Goal: Task Accomplishment & Management: Use online tool/utility

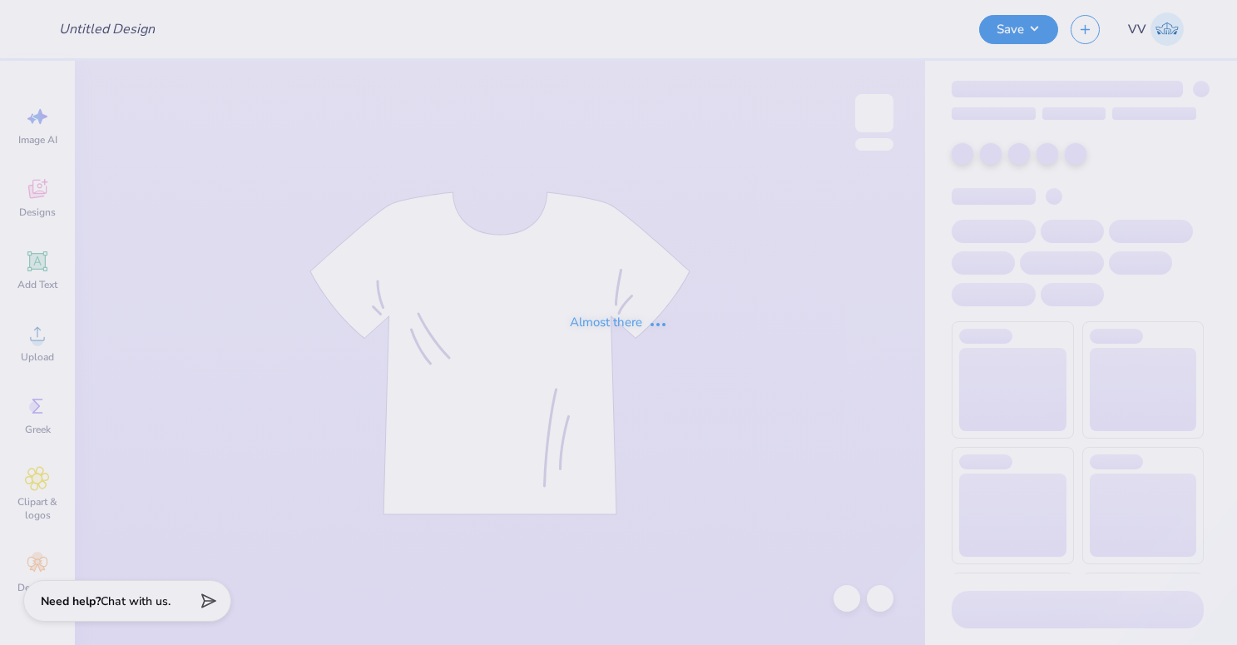
type input "Madeline Wichman : Syracuse University"
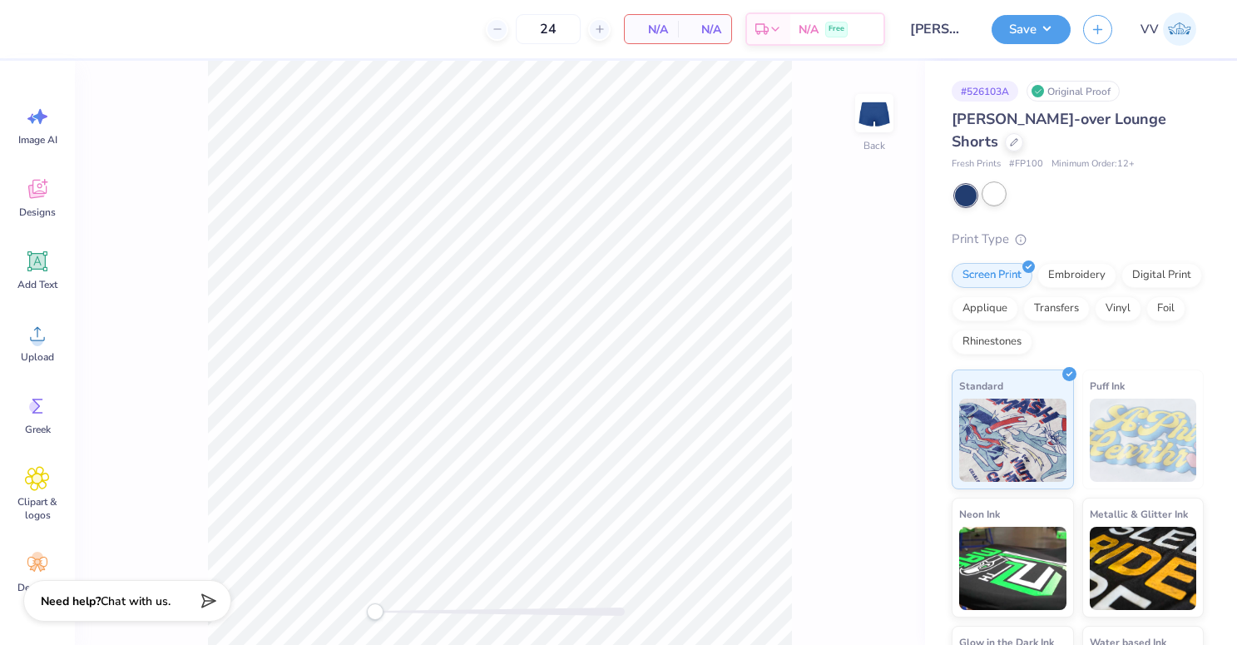
click at [1001, 201] on div at bounding box center [995, 194] width 22 height 22
click at [964, 196] on div at bounding box center [966, 196] width 22 height 22
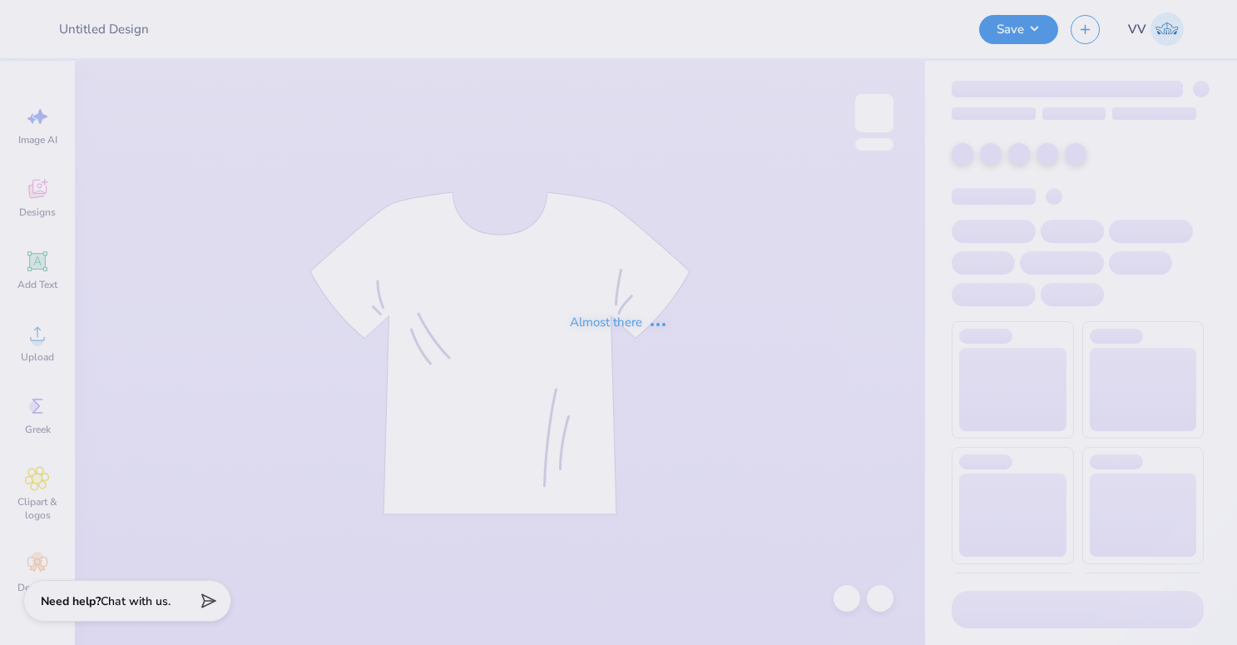
type input "KD Star Hoodie"
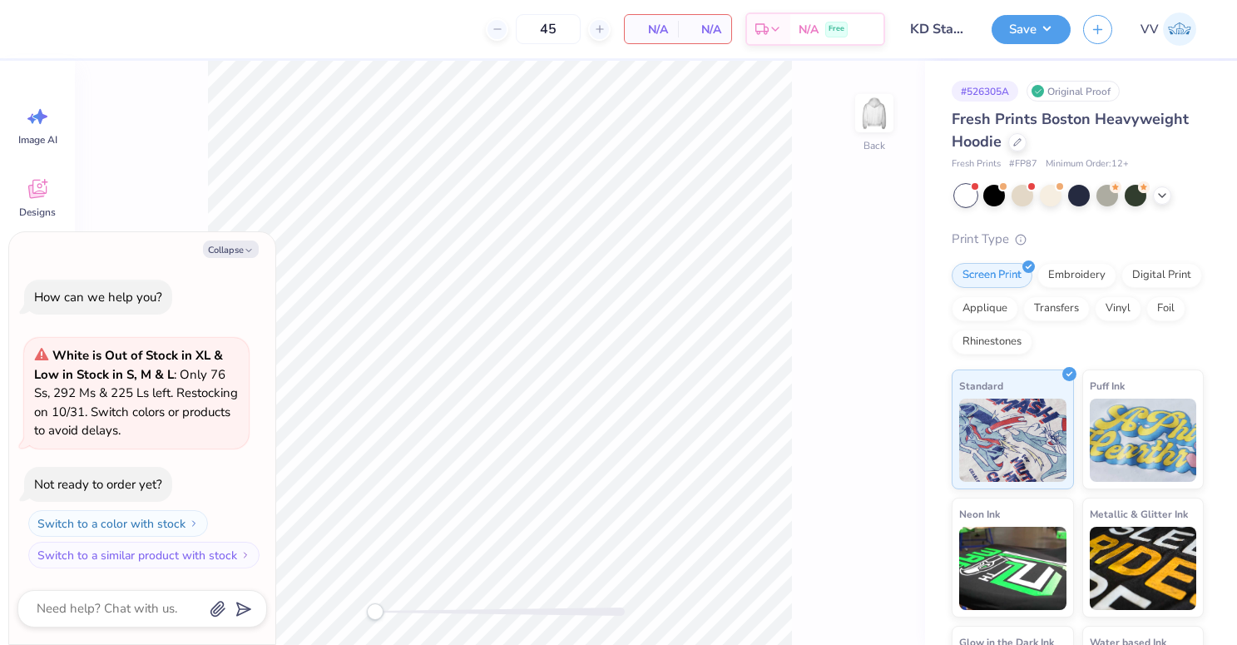
click at [260, 247] on div "Collapse" at bounding box center [142, 249] width 250 height 17
drag, startPoint x: 252, startPoint y: 249, endPoint x: 37, endPoint y: 327, distance: 229.3
click at [252, 249] on icon "button" at bounding box center [249, 251] width 10 height 10
type textarea "x"
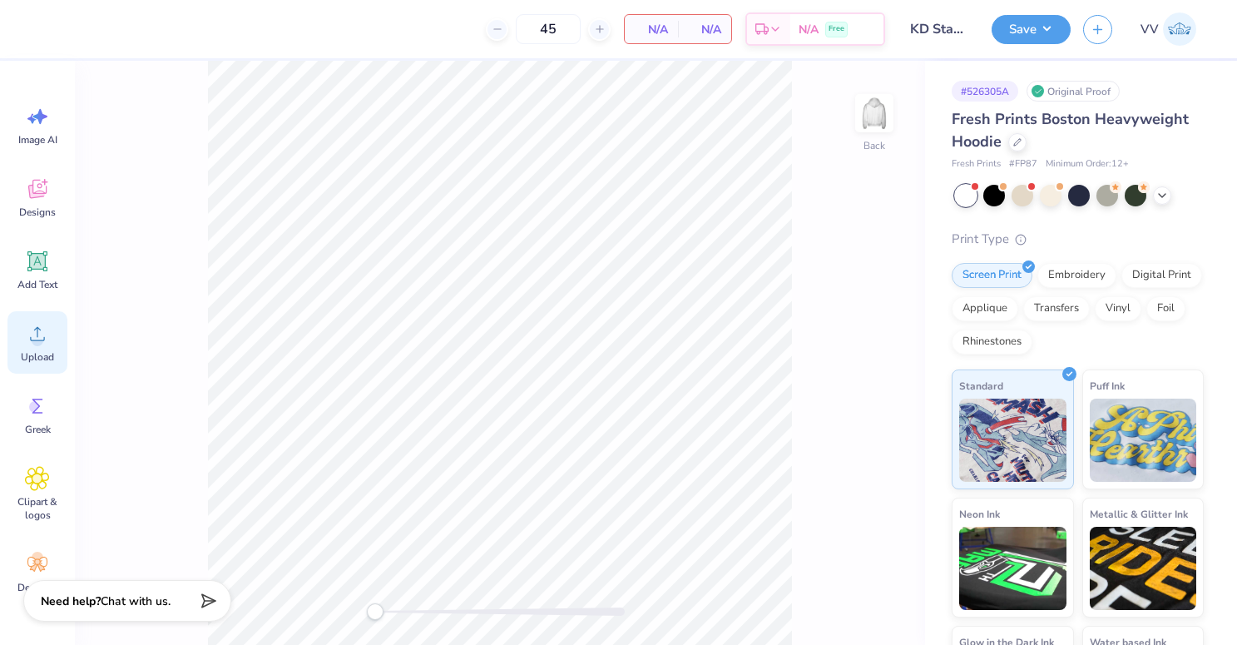
click at [48, 343] on icon at bounding box center [37, 333] width 25 height 25
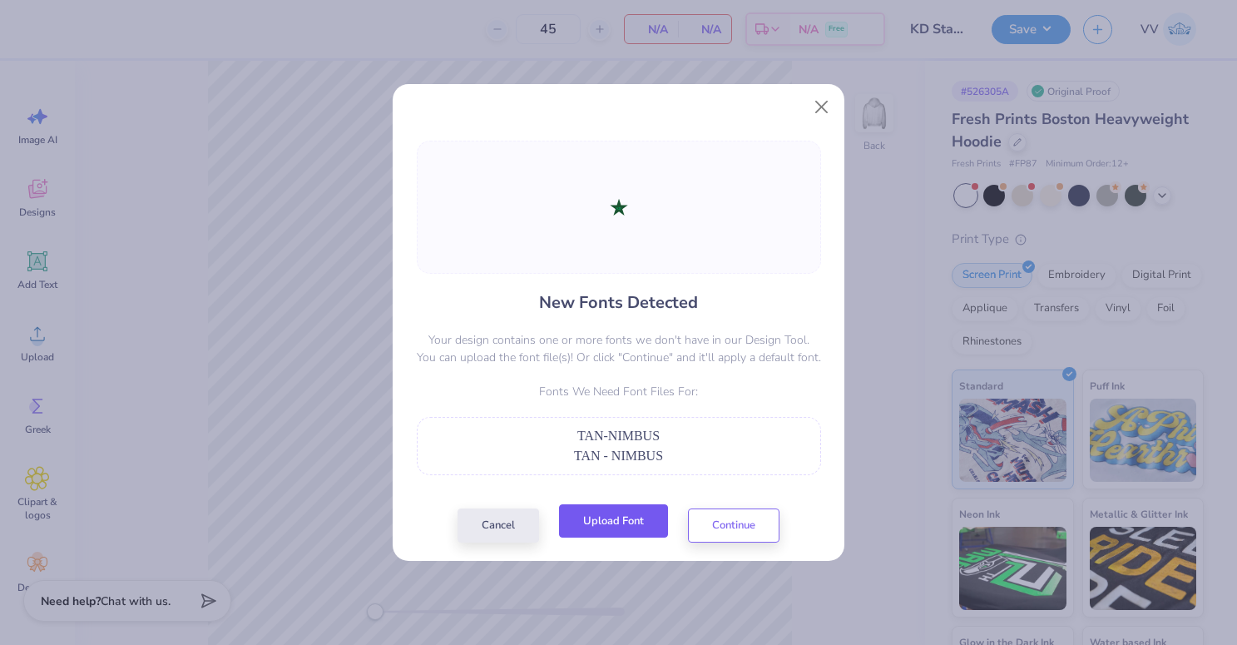
click at [607, 523] on button "Upload Font" at bounding box center [613, 521] width 109 height 34
click at [599, 527] on button "Upload Font" at bounding box center [613, 521] width 109 height 34
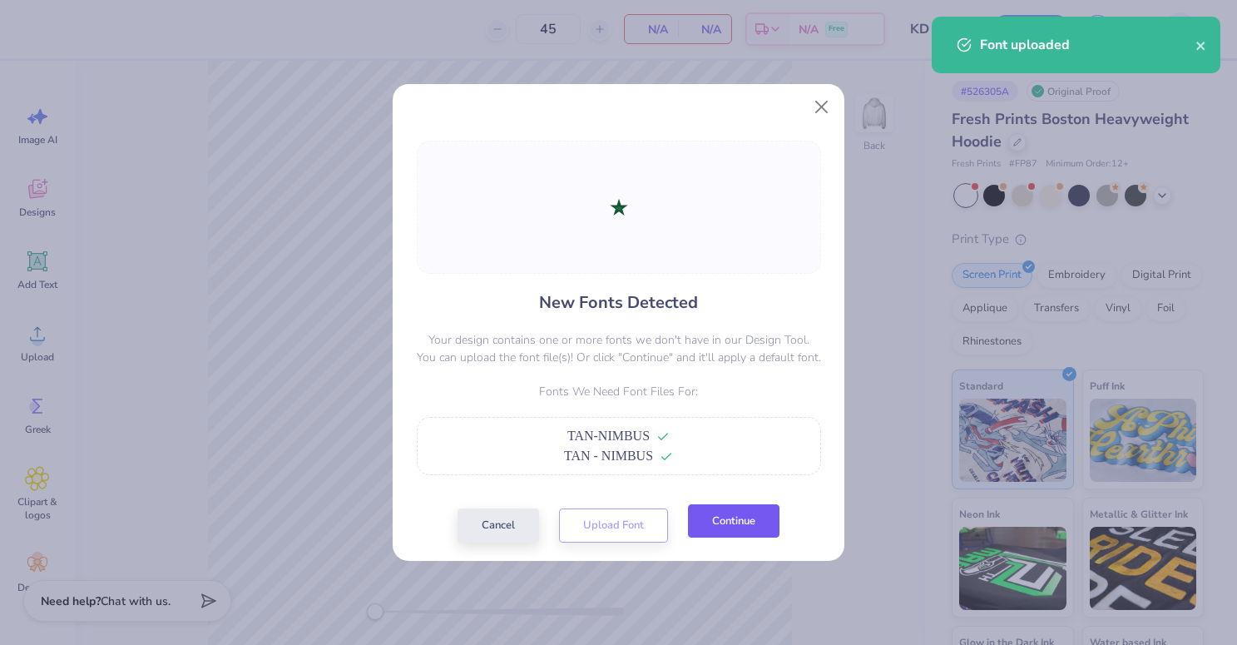
click at [738, 530] on button "Continue" at bounding box center [734, 521] width 92 height 34
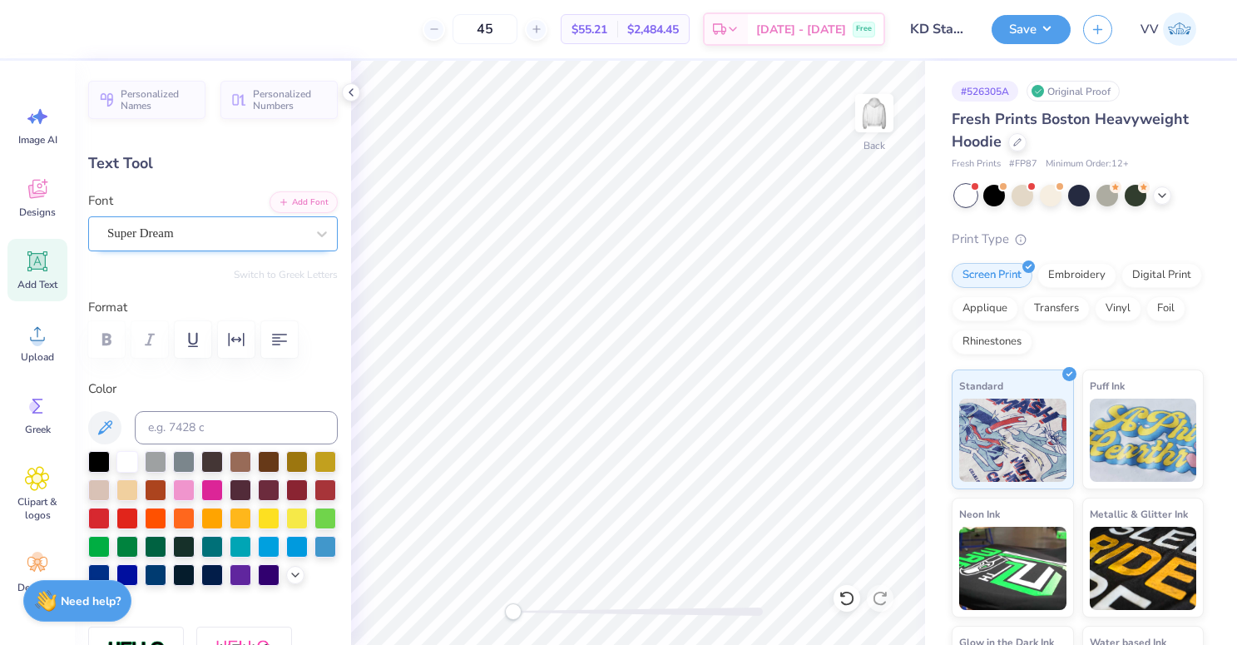
click at [142, 246] on div "Super Dream" at bounding box center [213, 233] width 250 height 35
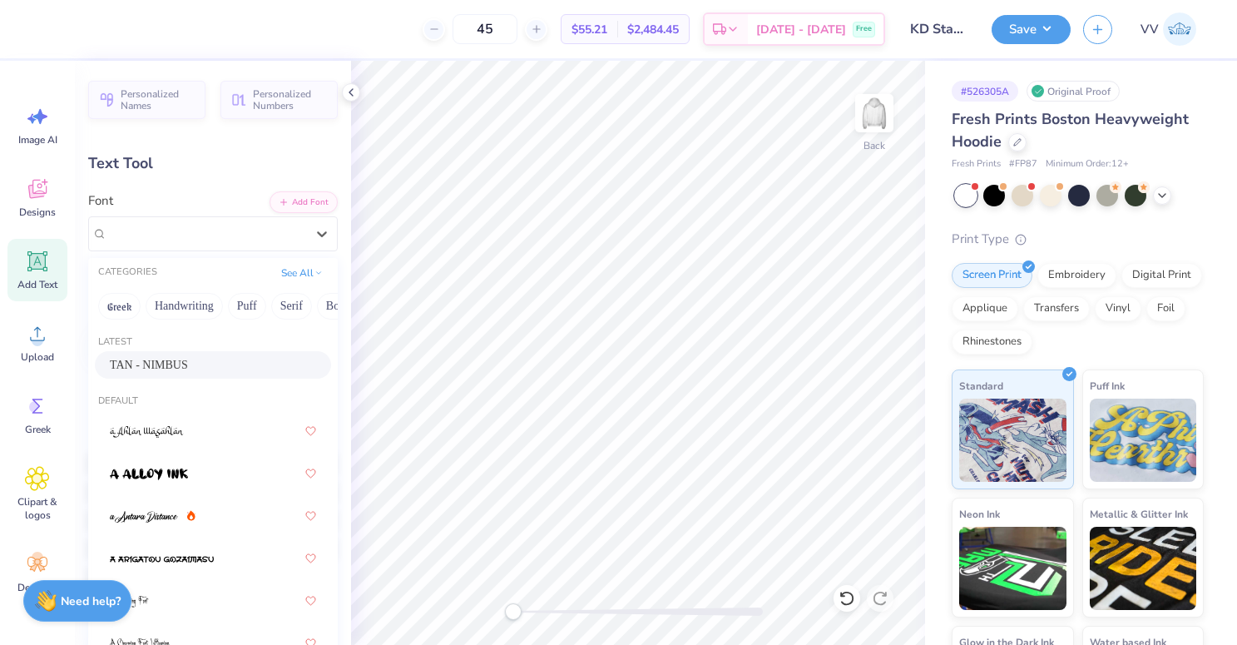
click at [188, 369] on span "TAN - NIMBUS" at bounding box center [149, 364] width 78 height 17
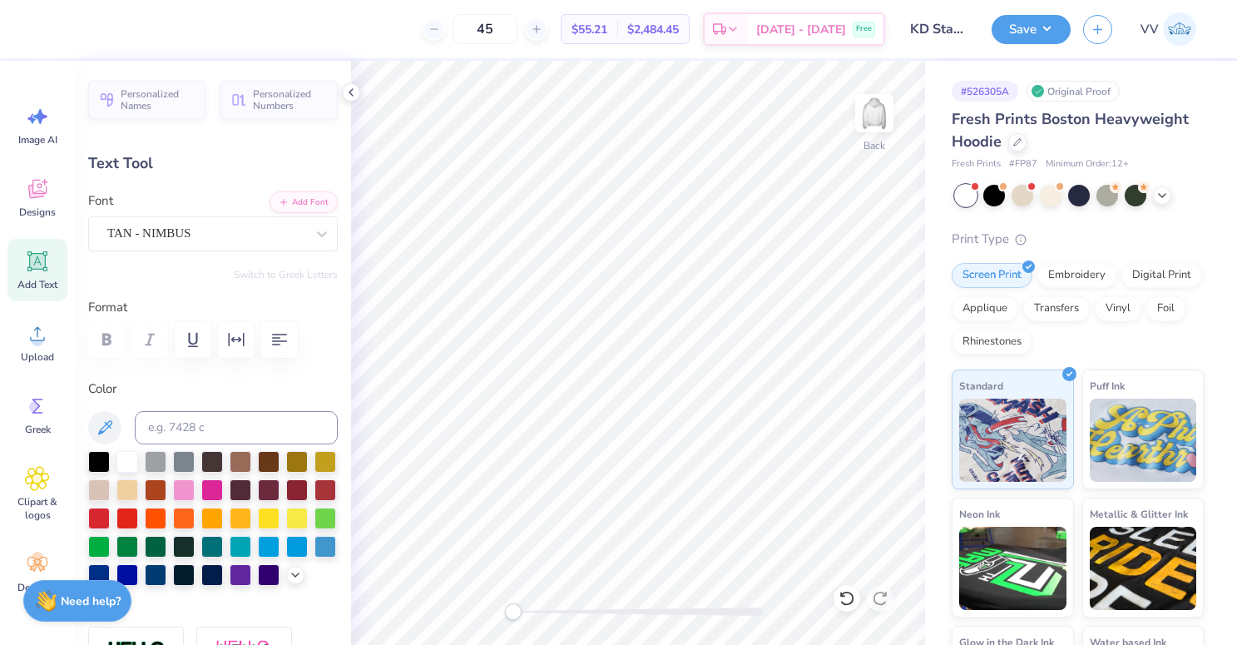
click at [558, 613] on div at bounding box center [638, 612] width 250 height 8
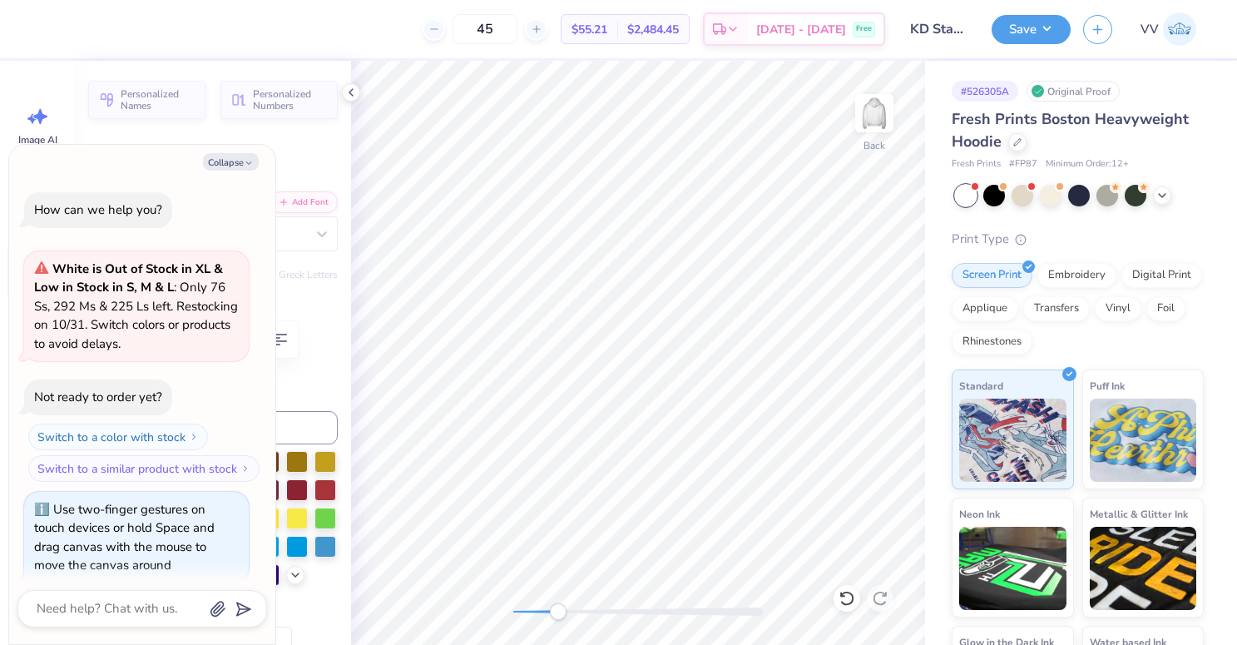
scroll to position [14, 0]
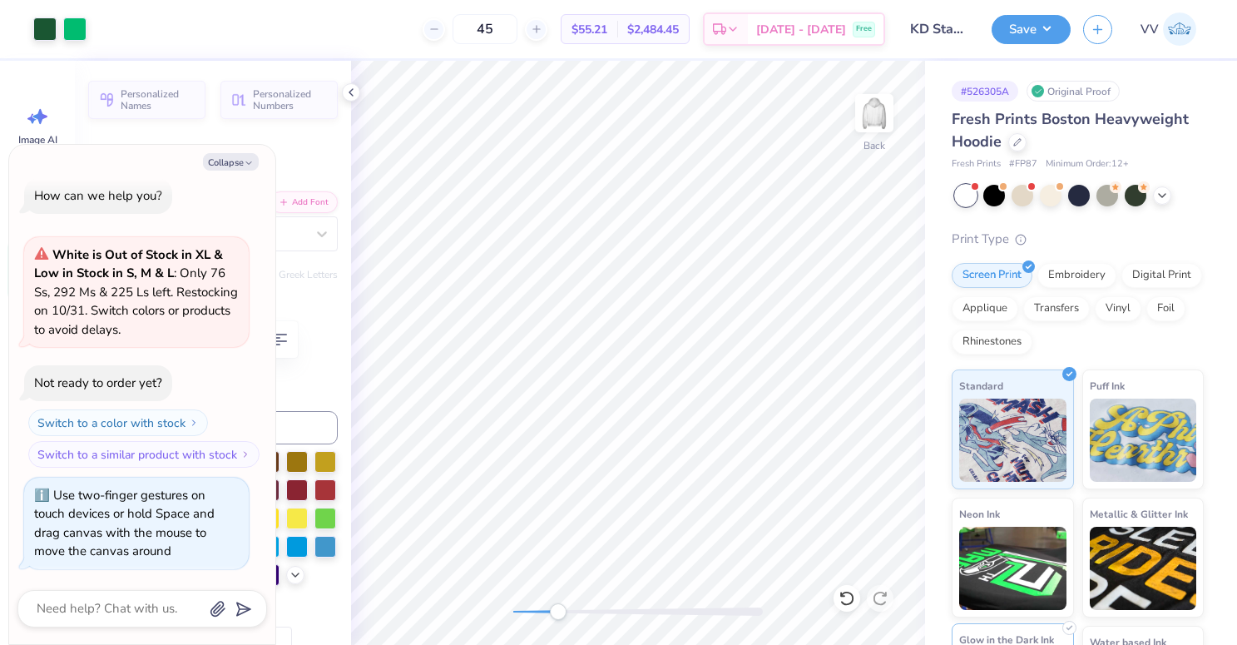
type textarea "x"
type input "1.77"
type input "1.16"
type input "6.70"
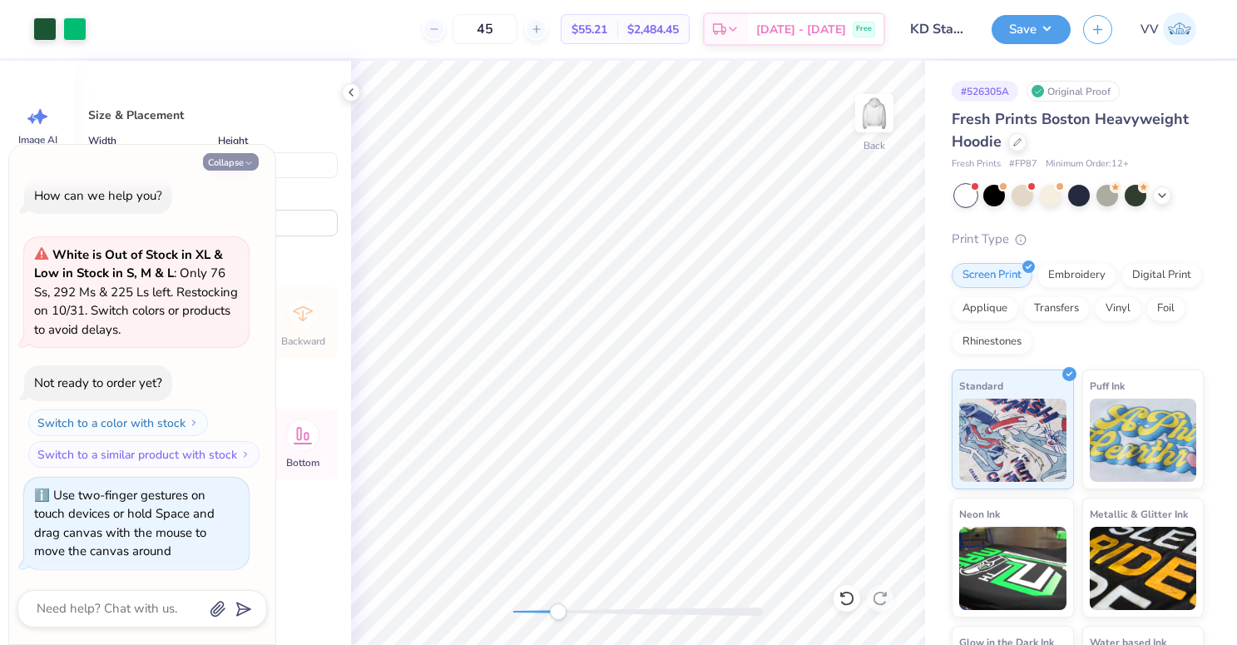
click at [241, 159] on button "Collapse" at bounding box center [231, 161] width 56 height 17
type textarea "x"
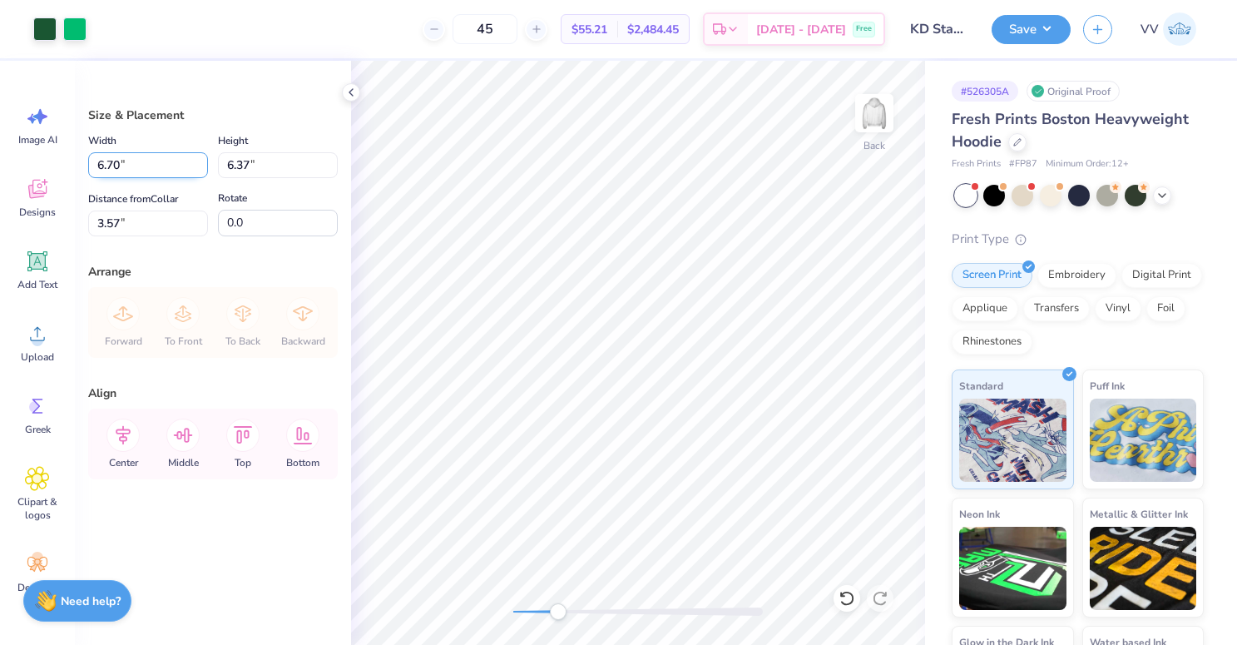
click at [148, 161] on input "6.70" at bounding box center [148, 165] width 120 height 26
type input "3.50"
type input "3.33"
type input "3.00"
click at [502, 603] on div "Back" at bounding box center [638, 353] width 574 height 584
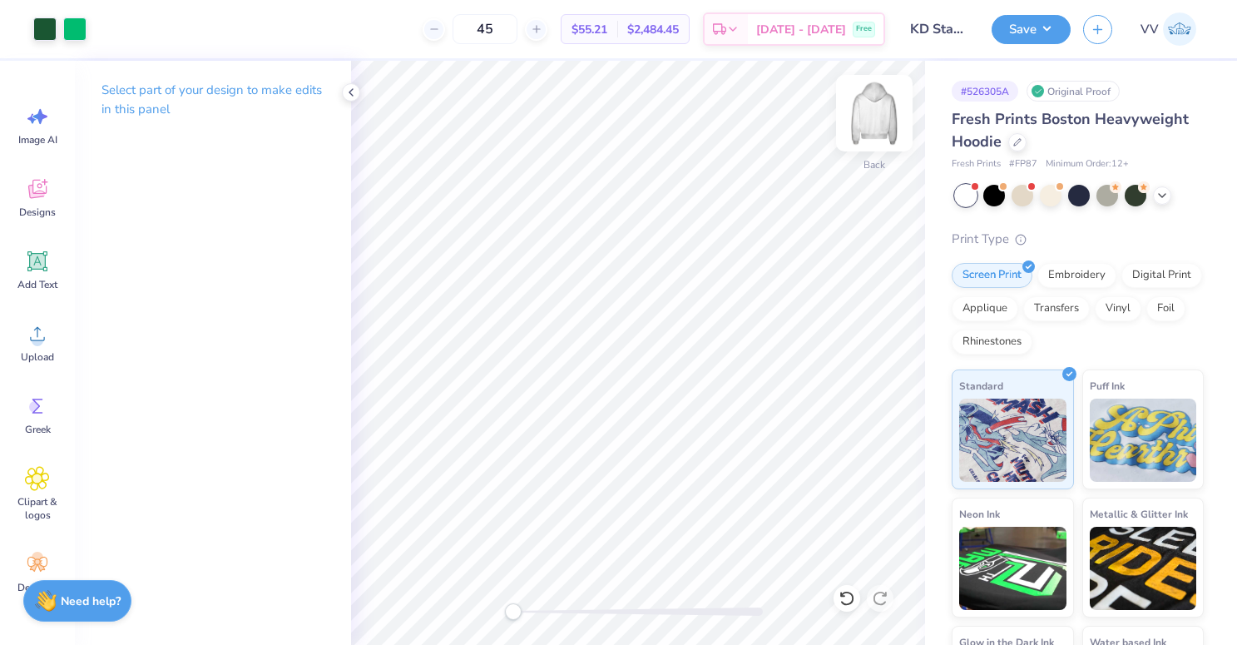
click at [865, 122] on img at bounding box center [874, 113] width 67 height 67
click at [25, 361] on span "Upload" at bounding box center [37, 356] width 33 height 13
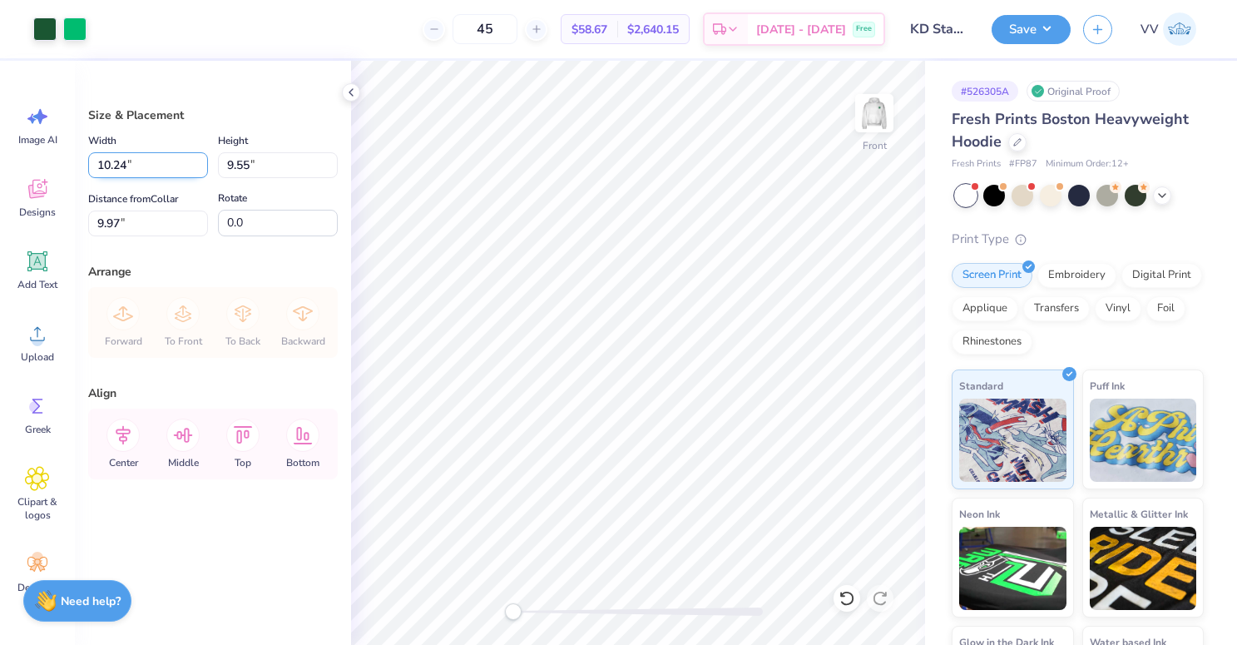
click at [138, 162] on input "10.24" at bounding box center [148, 165] width 120 height 26
type input "12.50"
type input "11.65"
type input "6.00"
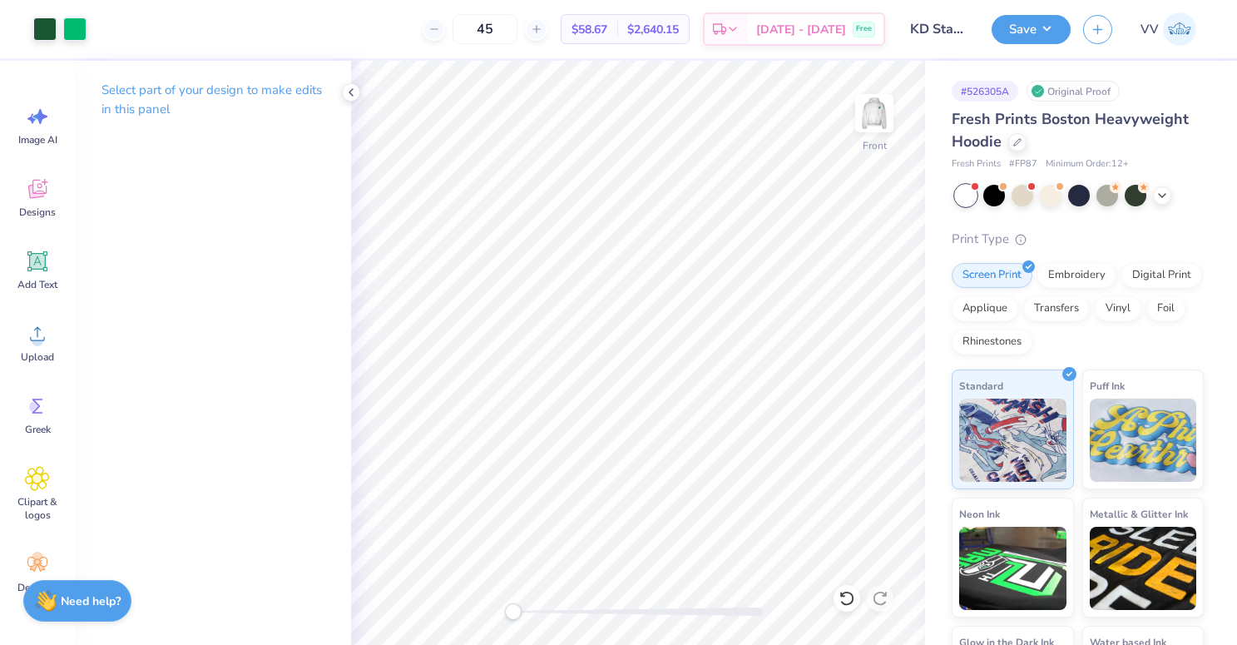
click at [602, 617] on div at bounding box center [638, 611] width 250 height 17
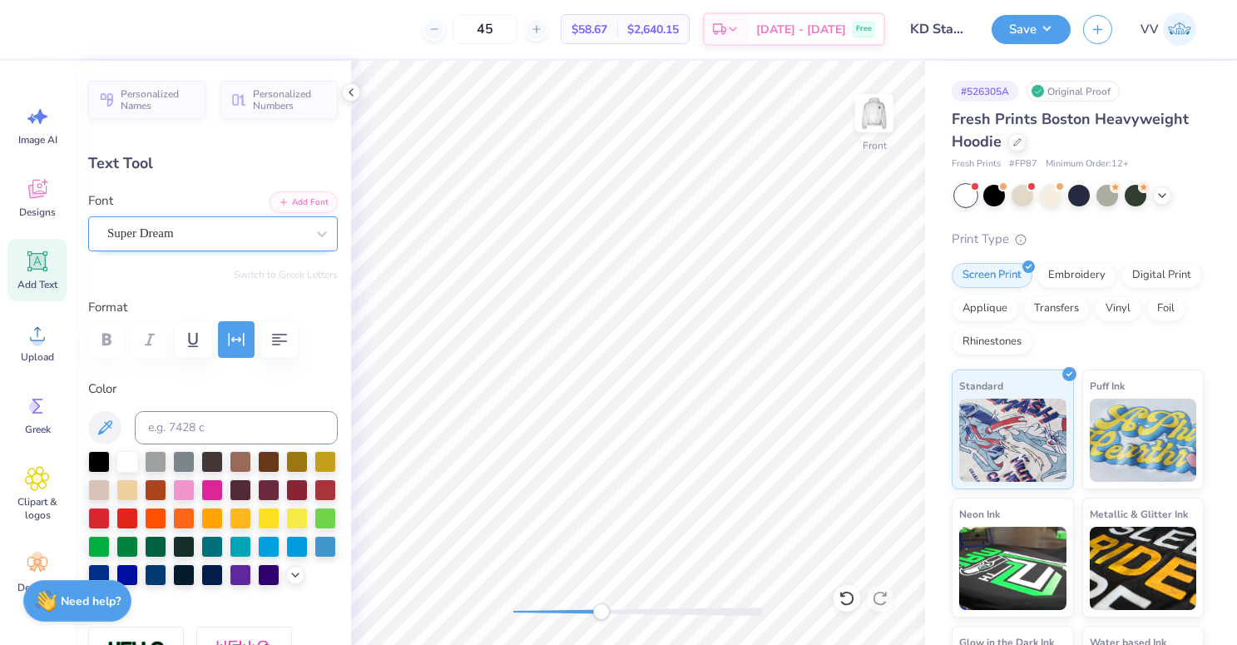
click at [232, 236] on div "Super Dream" at bounding box center [206, 234] width 201 height 26
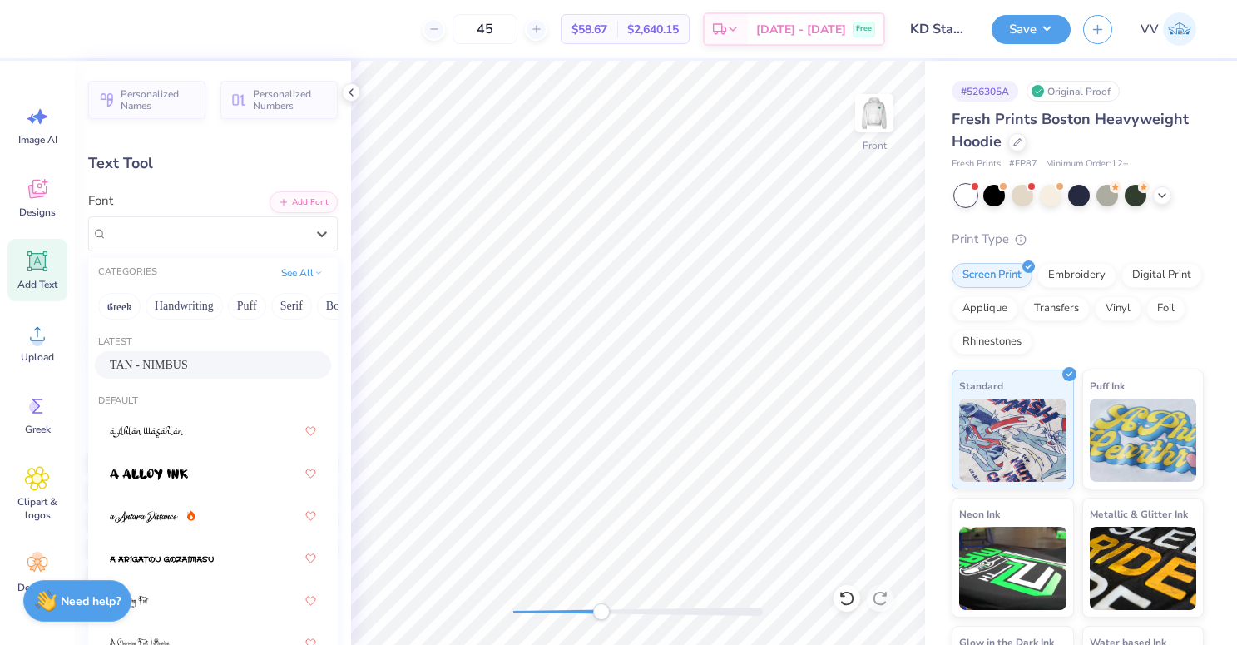
click at [204, 377] on div "TAN - NIMBUS" at bounding box center [213, 364] width 236 height 27
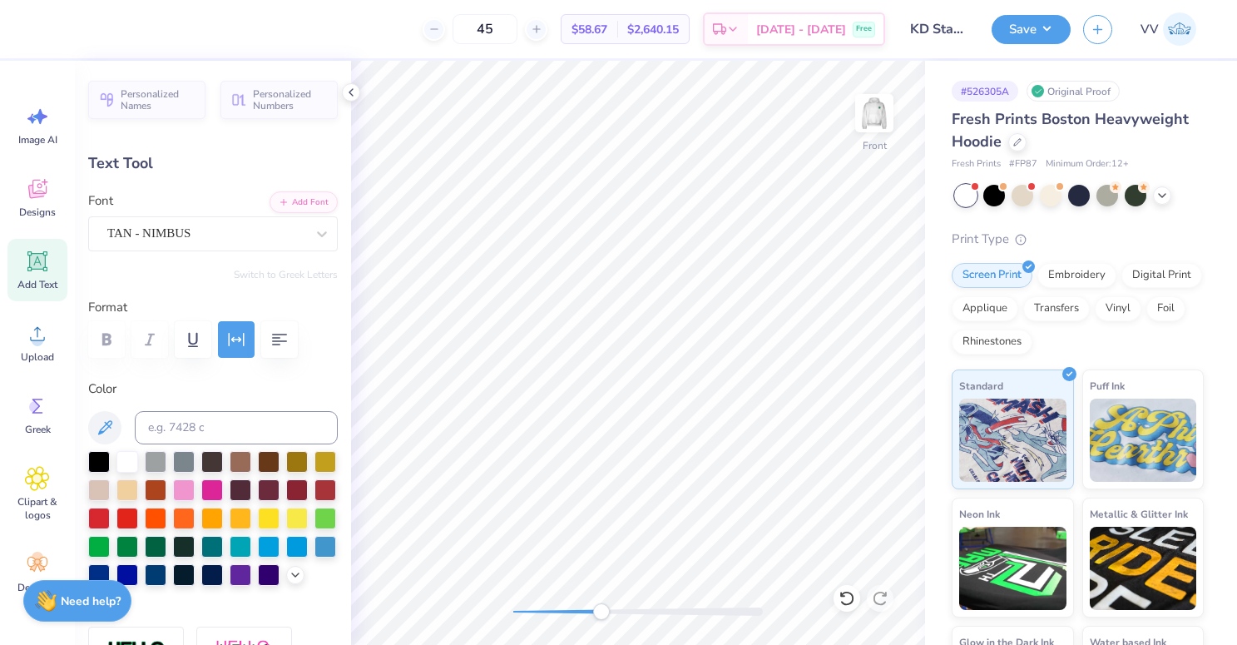
type input "1.20"
type input "1.39"
type input "13.36"
type input "3.0"
click at [248, 243] on div at bounding box center [206, 233] width 198 height 22
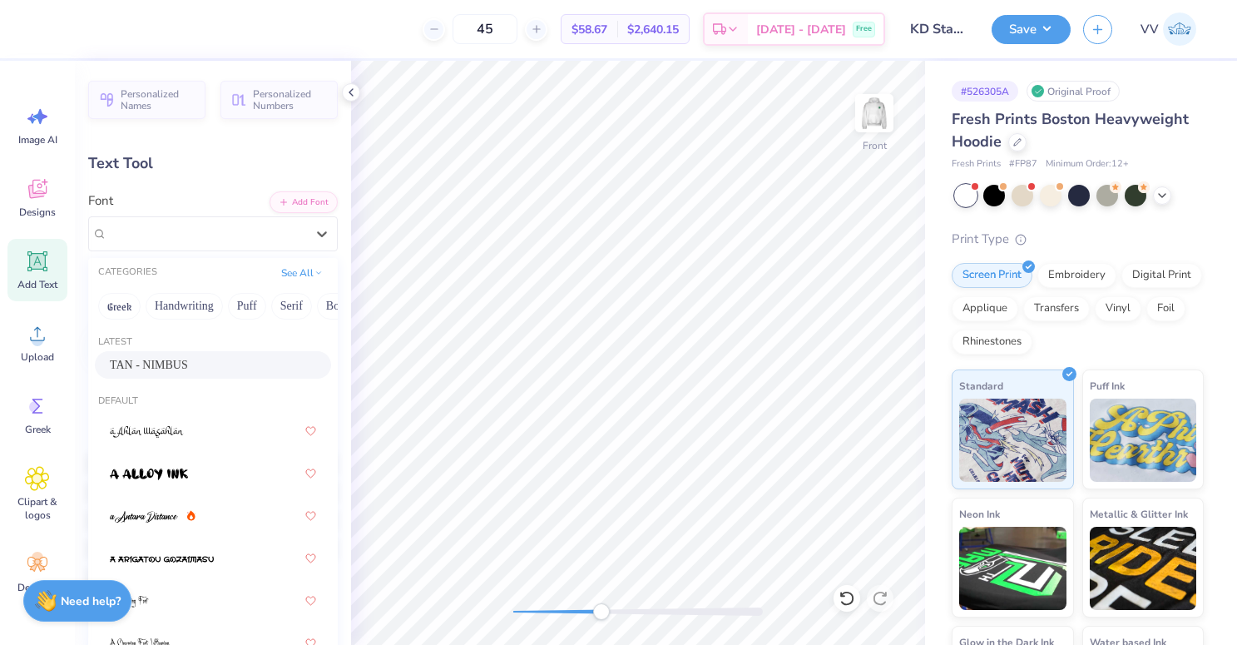
click at [182, 362] on span "TAN - NIMBUS" at bounding box center [149, 364] width 78 height 17
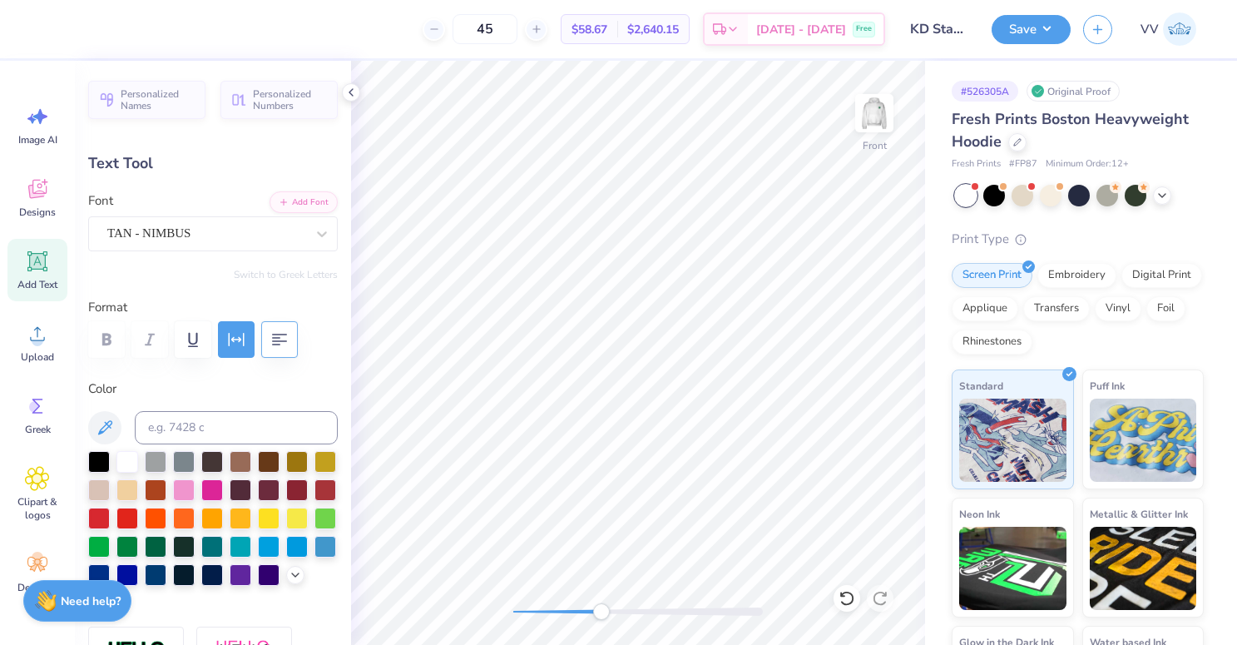
type input "1.10"
type input "13.88"
click at [221, 240] on div "Super Dream" at bounding box center [206, 234] width 201 height 26
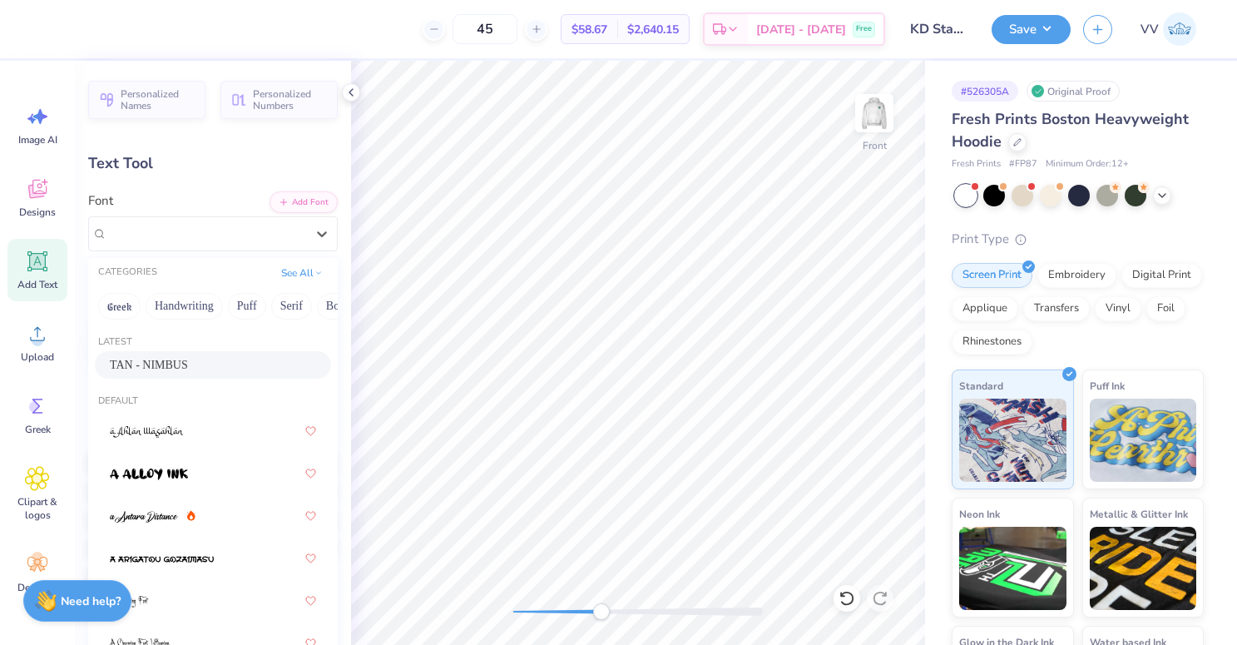
click at [188, 362] on span "TAN - NIMBUS" at bounding box center [149, 364] width 78 height 17
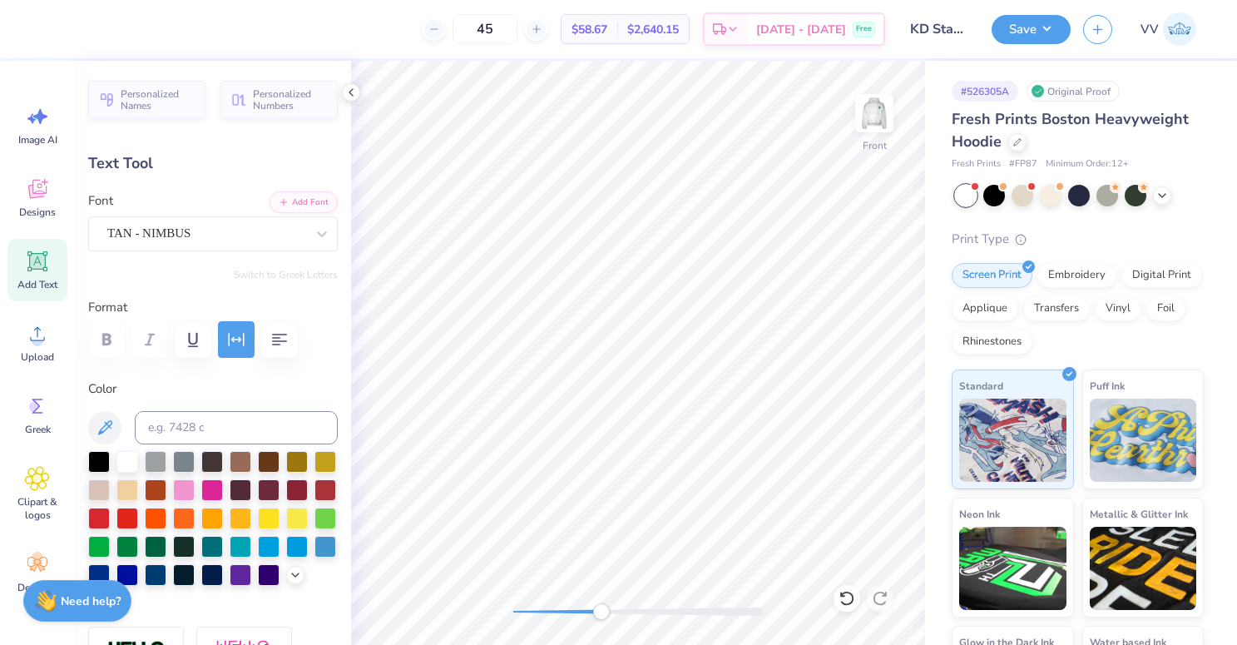
type input "1.15"
type input "1.44"
type input "14.05"
type input "-3.8"
click at [150, 239] on div "Super Dream" at bounding box center [206, 234] width 201 height 26
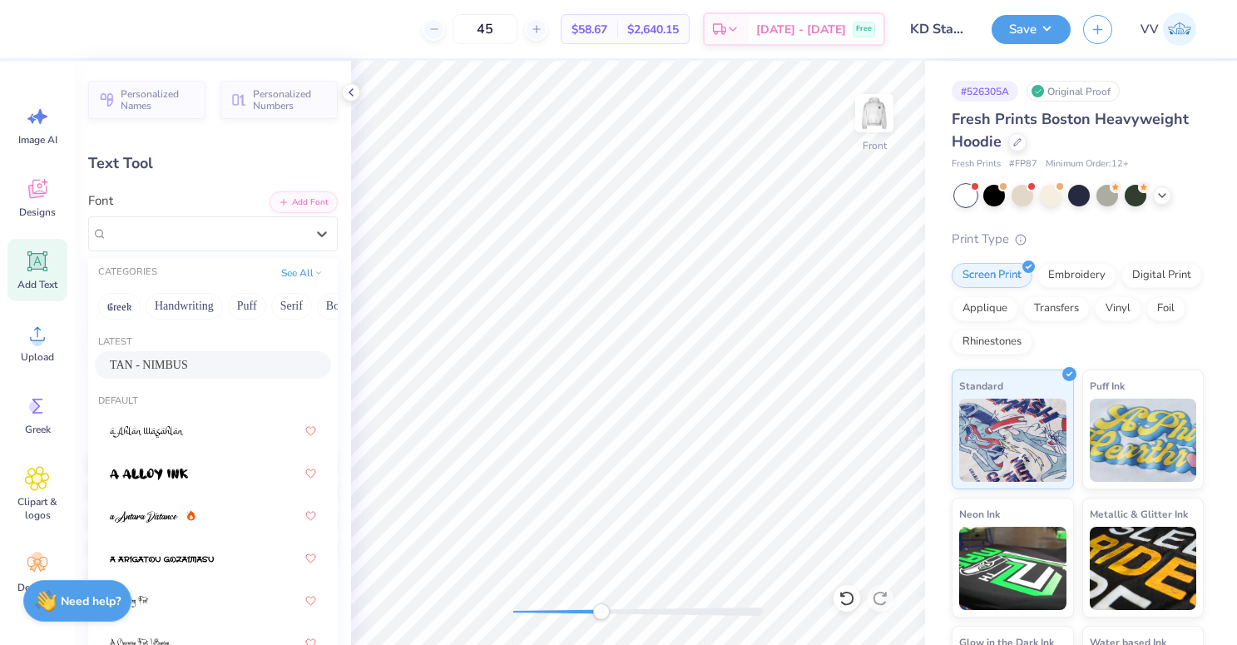
click at [156, 357] on span "TAN - NIMBUS" at bounding box center [149, 364] width 78 height 17
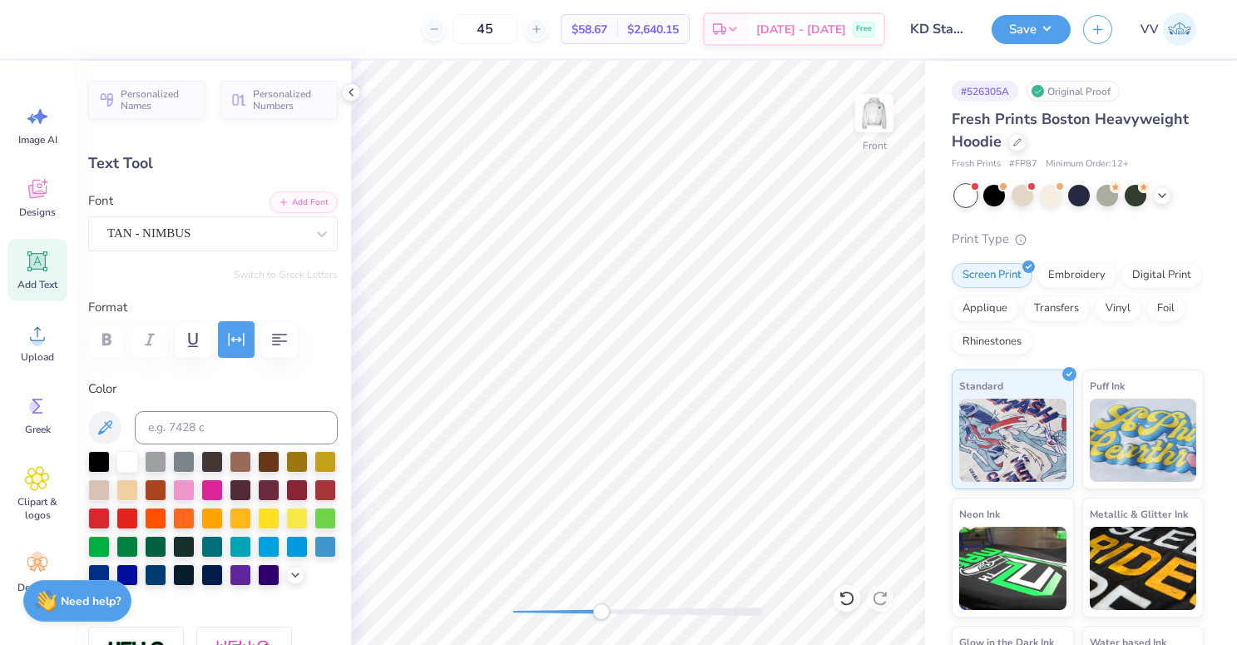
type input "1.24"
type input "1.48"
type input "13.66"
type input "-11.4"
click at [186, 242] on div "Super Dream" at bounding box center [206, 234] width 201 height 26
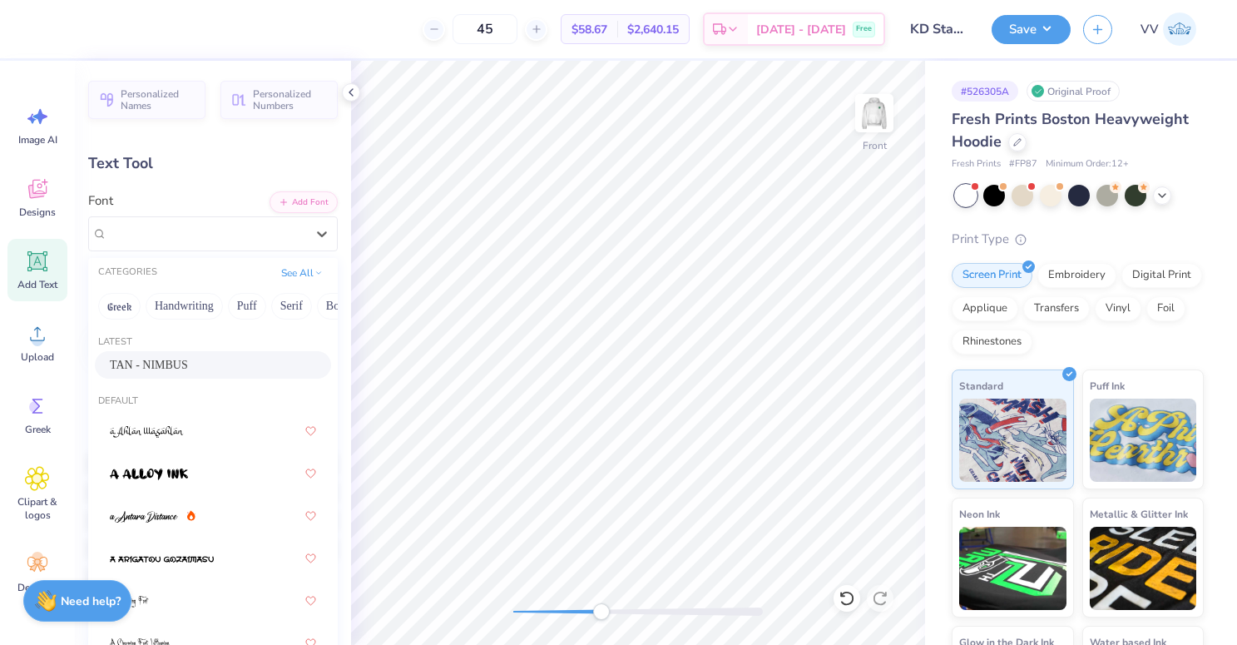
click at [167, 351] on div "TAN - NIMBUS" at bounding box center [213, 364] width 236 height 27
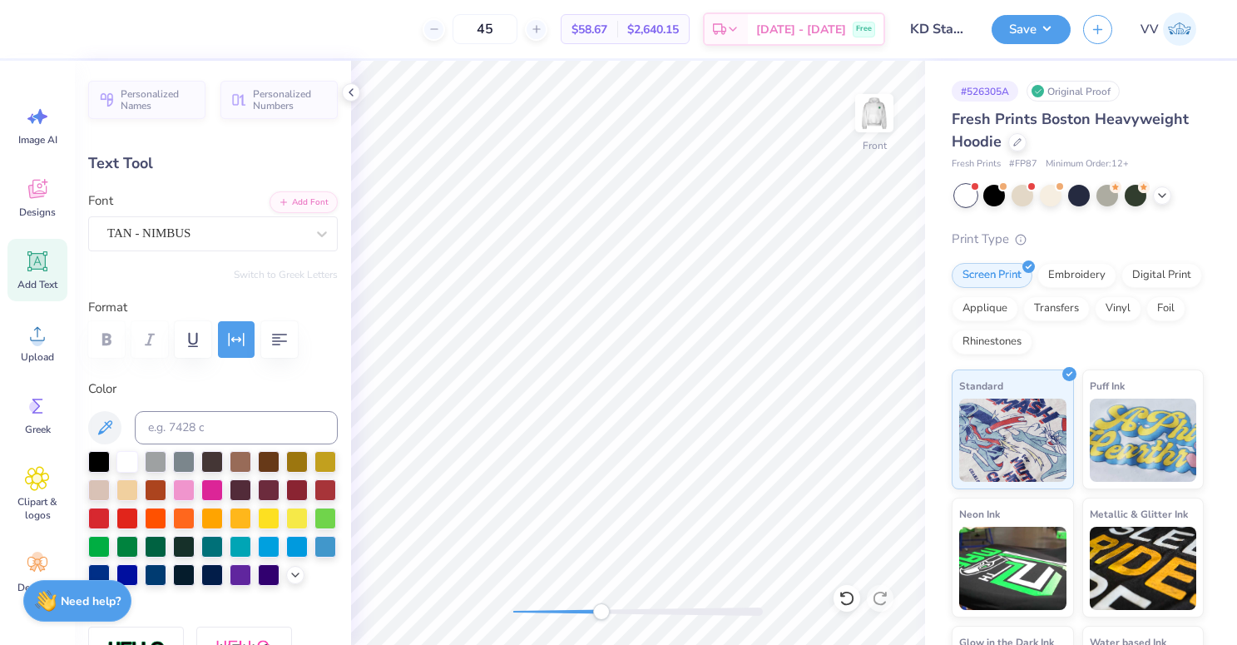
type input "1.15"
type input "1.39"
type input "15.98"
type input "0.7"
click at [239, 246] on div "Super Dream" at bounding box center [206, 234] width 201 height 26
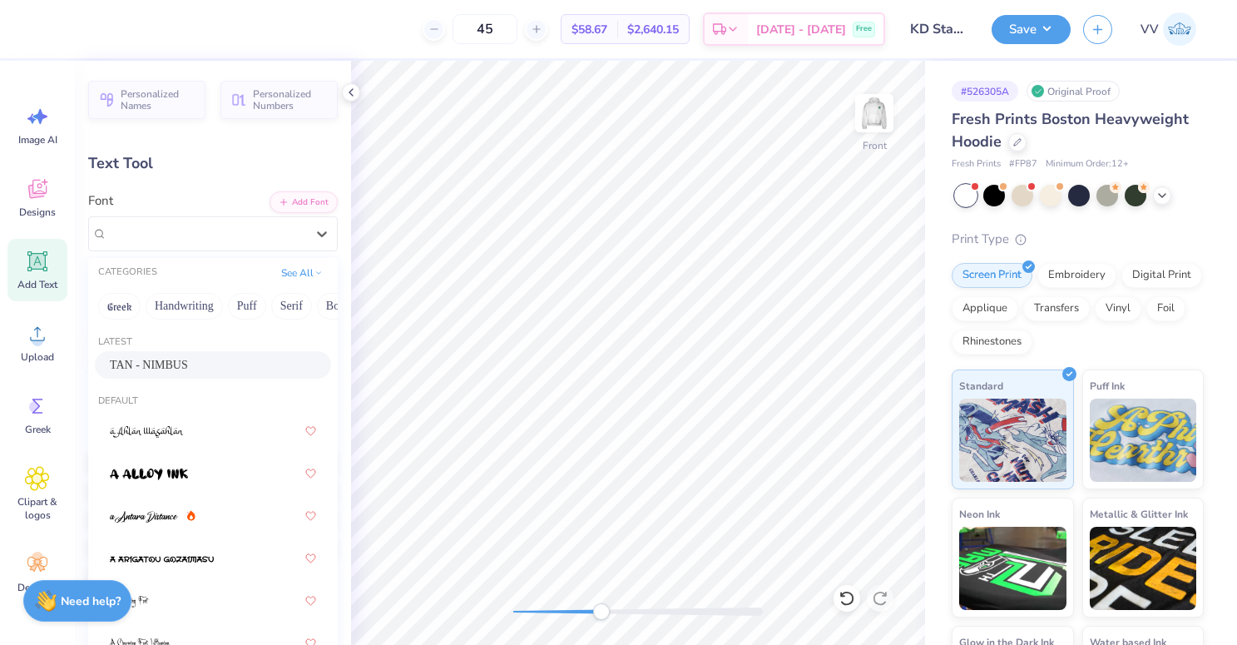
click at [188, 360] on span "TAN - NIMBUS" at bounding box center [149, 364] width 78 height 17
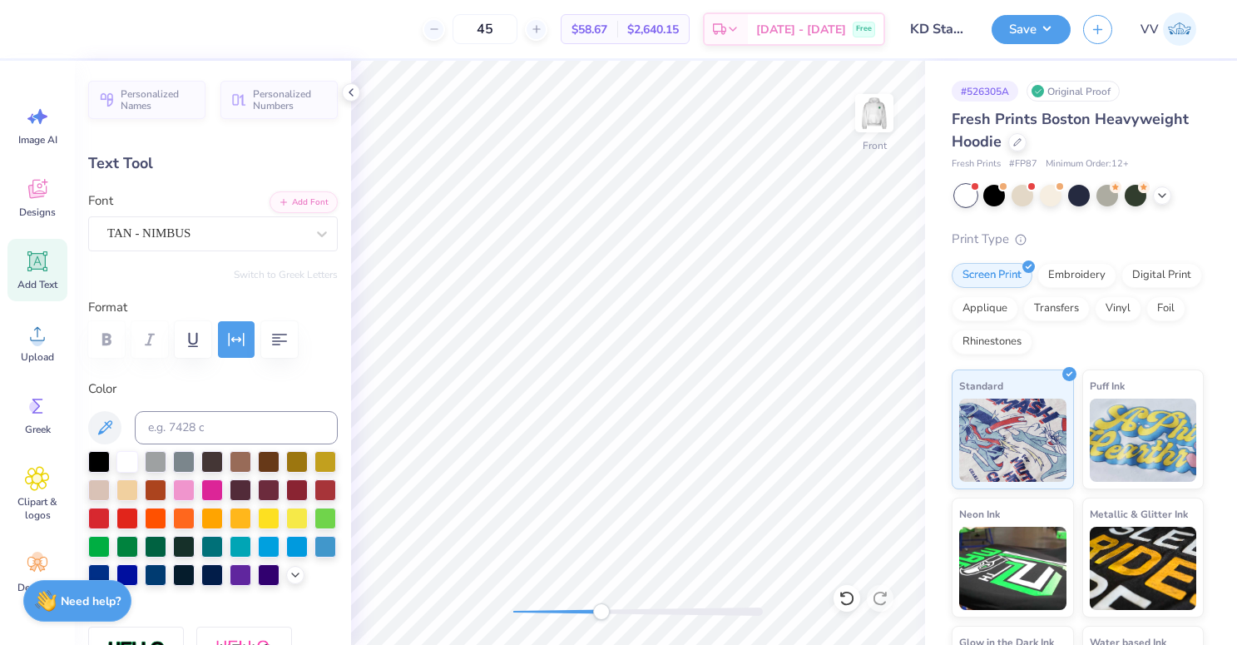
type input "1.20"
type input "1.48"
type input "16.16"
type input "-9.8"
click at [246, 241] on div "Super Dream" at bounding box center [206, 234] width 201 height 26
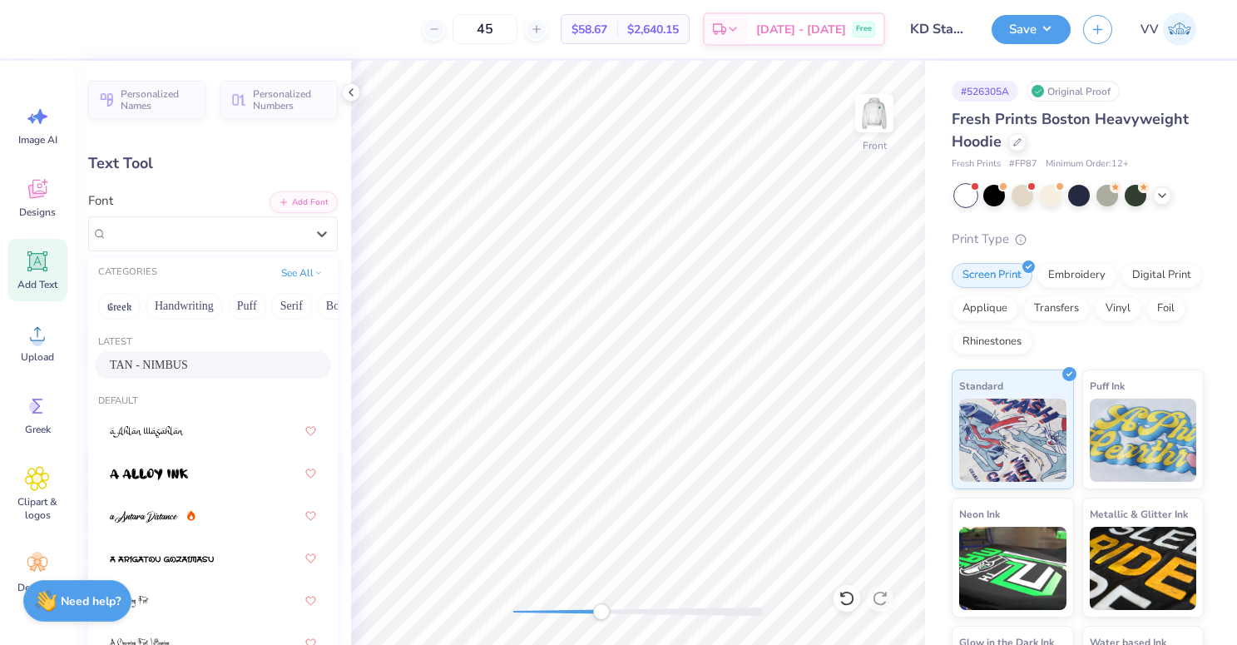
click at [131, 355] on div "TAN - NIMBUS" at bounding box center [213, 364] width 236 height 27
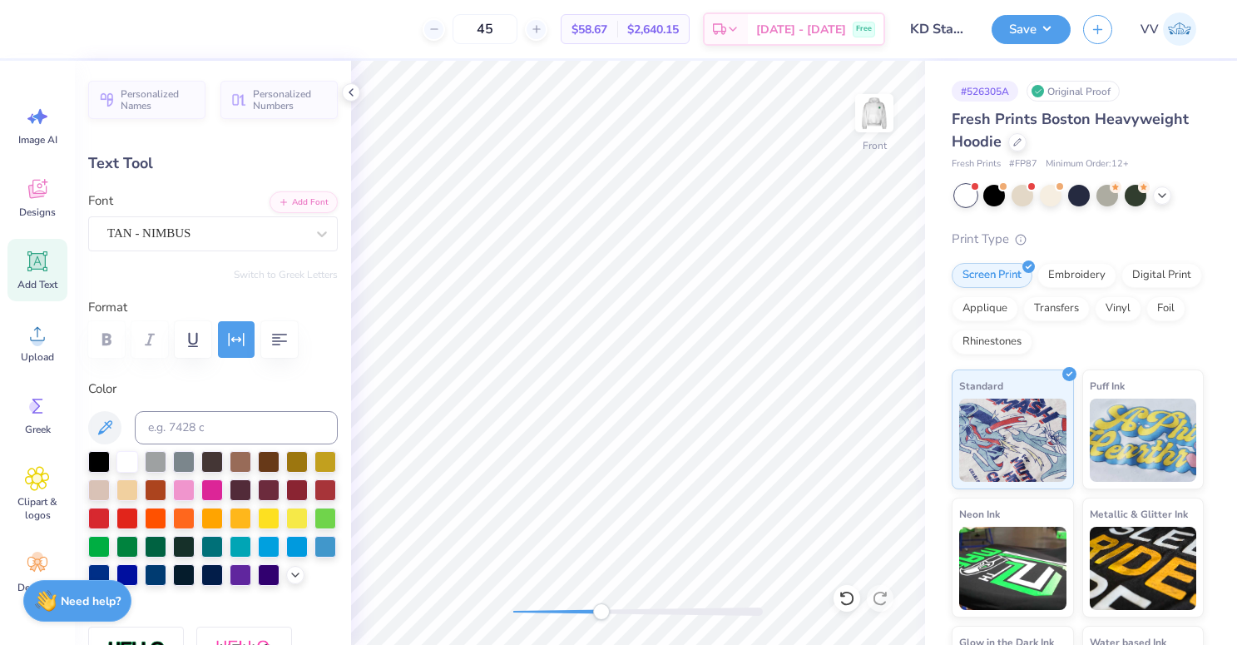
type input "1.39"
type input "15.78"
type input "-11.4"
click at [257, 241] on div "Super Dream" at bounding box center [206, 234] width 201 height 26
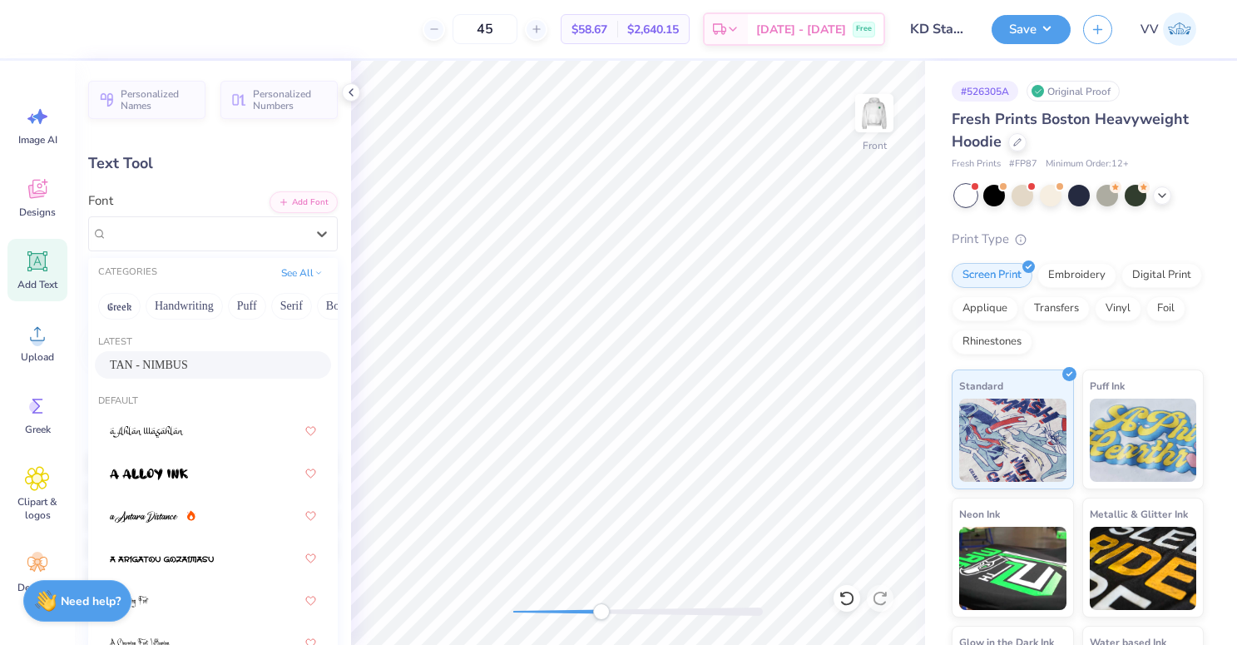
click at [144, 365] on span "TAN - NIMBUS" at bounding box center [149, 364] width 78 height 17
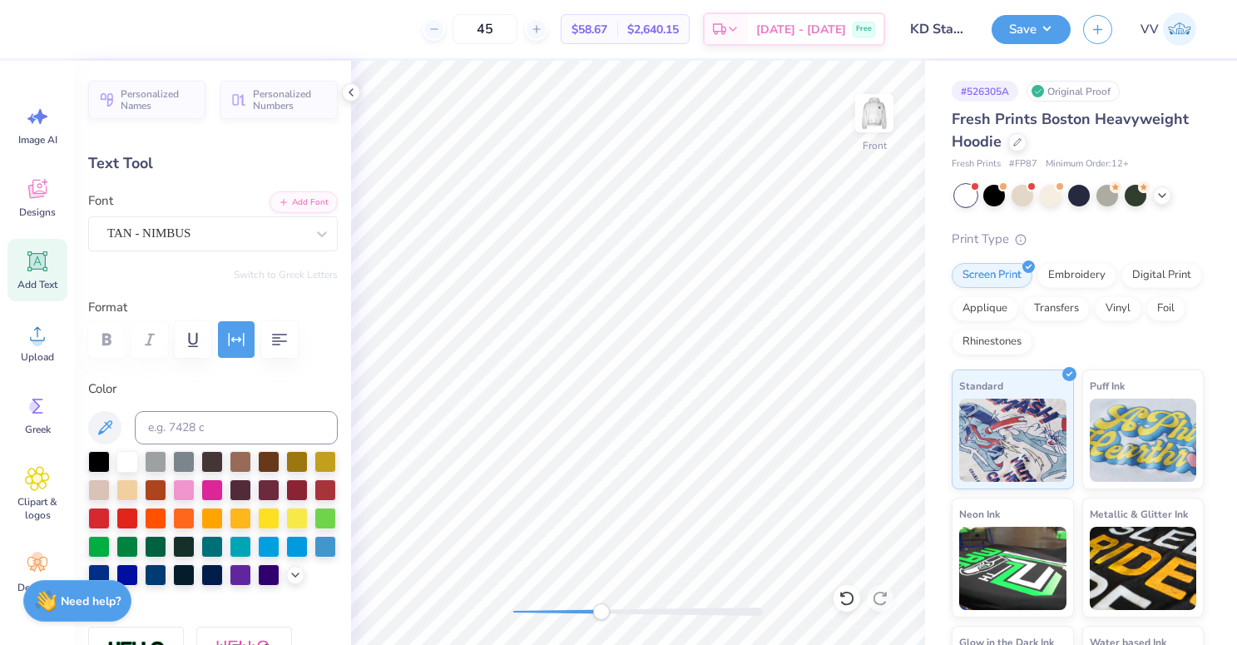
type input "1.34"
type input "16.18"
type input "-1.9"
click at [244, 233] on div "Super Dream" at bounding box center [206, 234] width 201 height 26
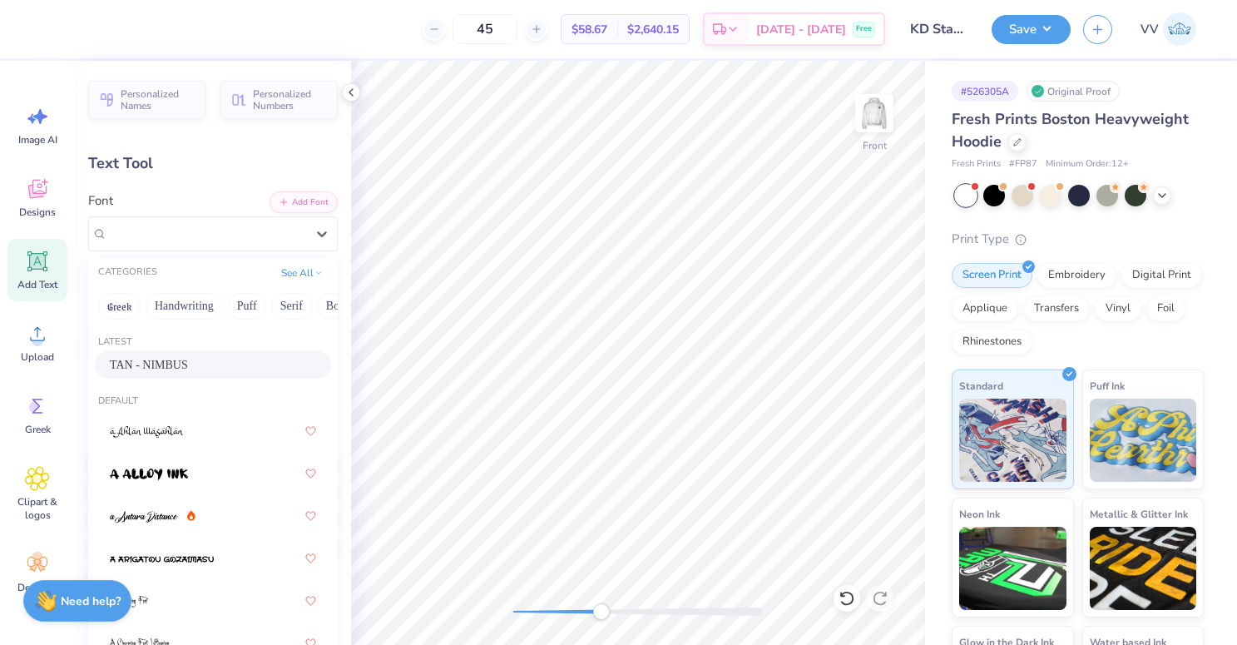
click at [170, 369] on span "TAN - NIMBUS" at bounding box center [149, 364] width 78 height 17
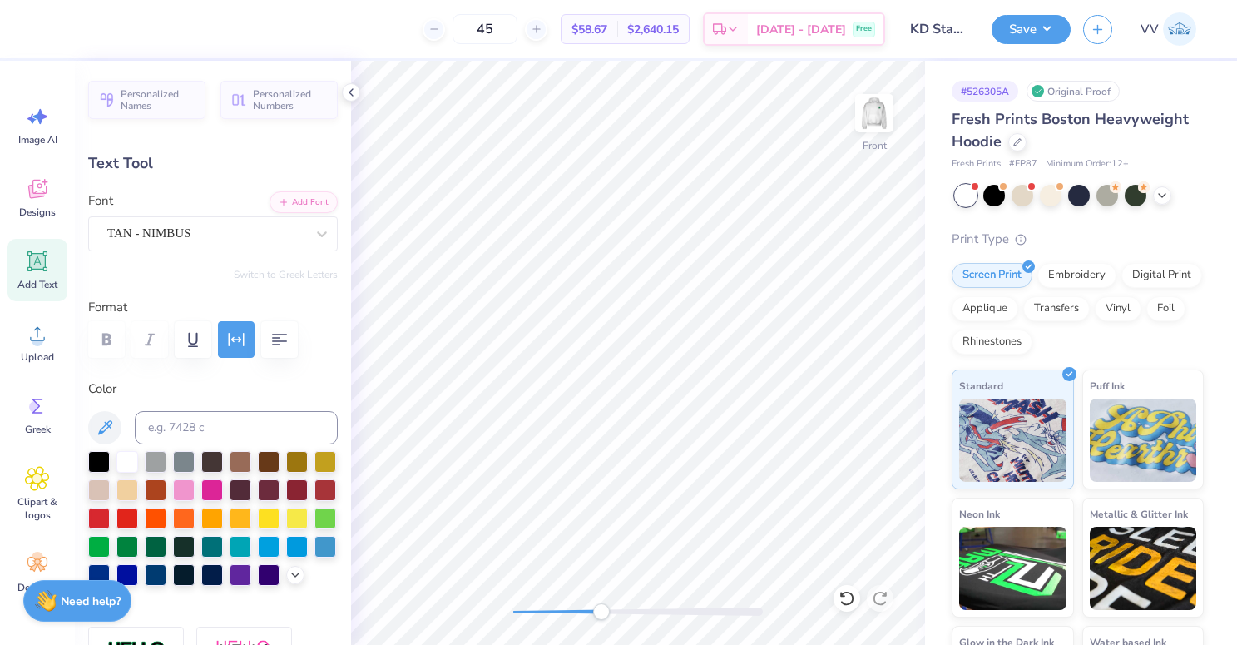
type input "1.24"
type input "1.48"
type input "16.17"
click at [203, 236] on div "Super Dream" at bounding box center [206, 234] width 201 height 26
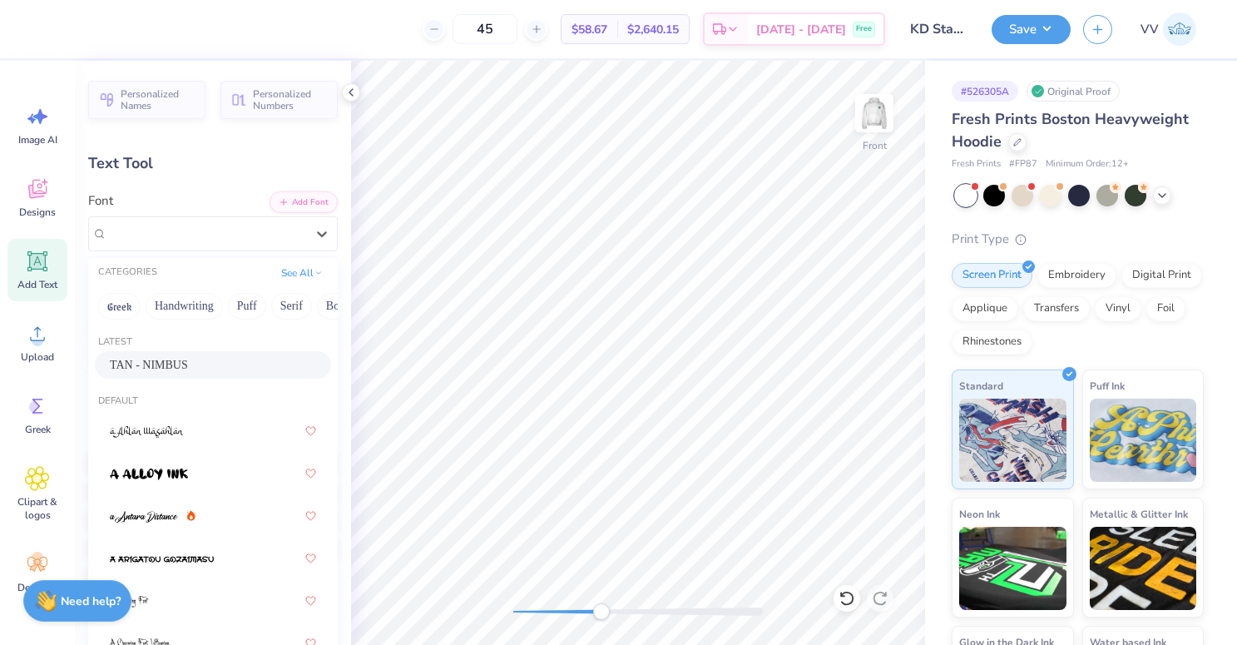
click at [177, 365] on span "TAN - NIMBUS" at bounding box center [149, 364] width 78 height 17
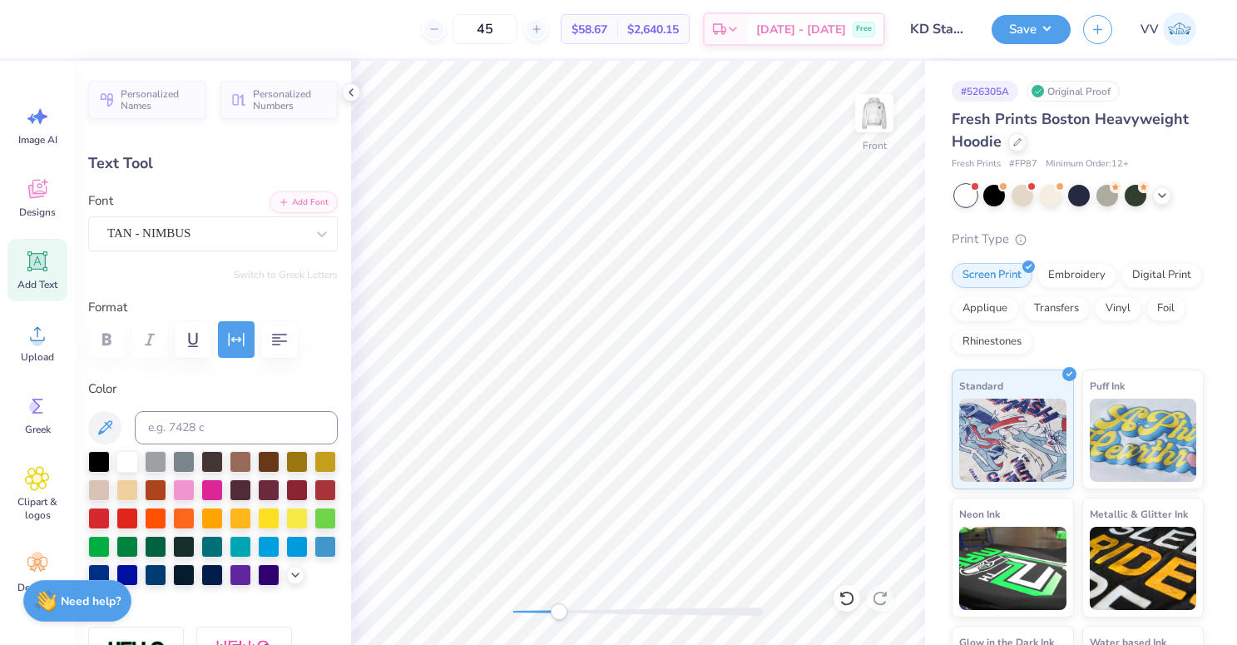
drag, startPoint x: 600, startPoint y: 614, endPoint x: 559, endPoint y: 611, distance: 40.9
click at [559, 611] on div "Accessibility label" at bounding box center [559, 611] width 17 height 17
type input "0.0"
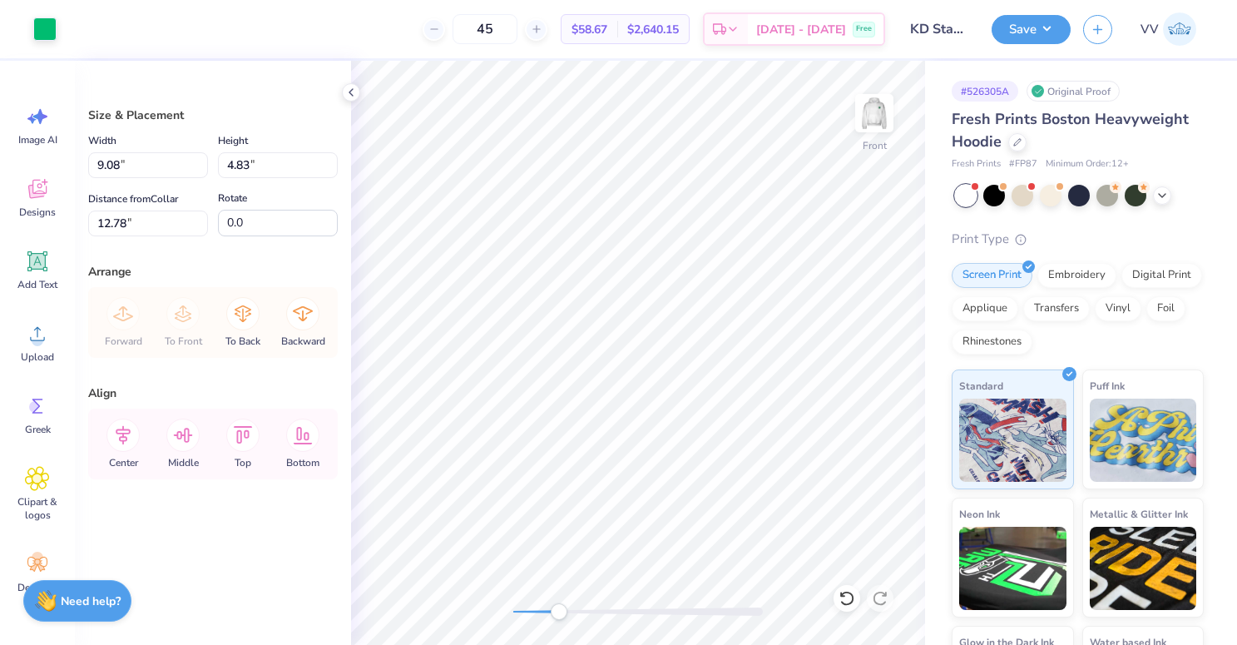
type input "9.08"
type input "4.83"
type input "12.79"
click at [483, 605] on div "Front" at bounding box center [638, 353] width 574 height 584
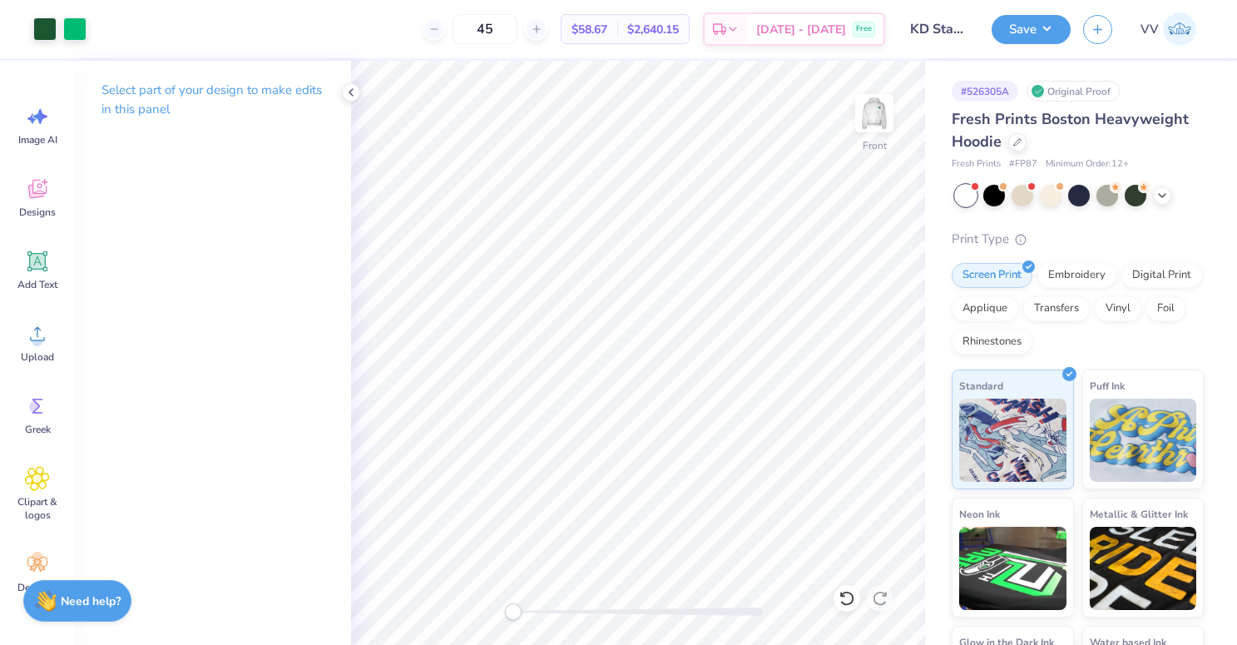
click at [599, 613] on div at bounding box center [638, 612] width 250 height 8
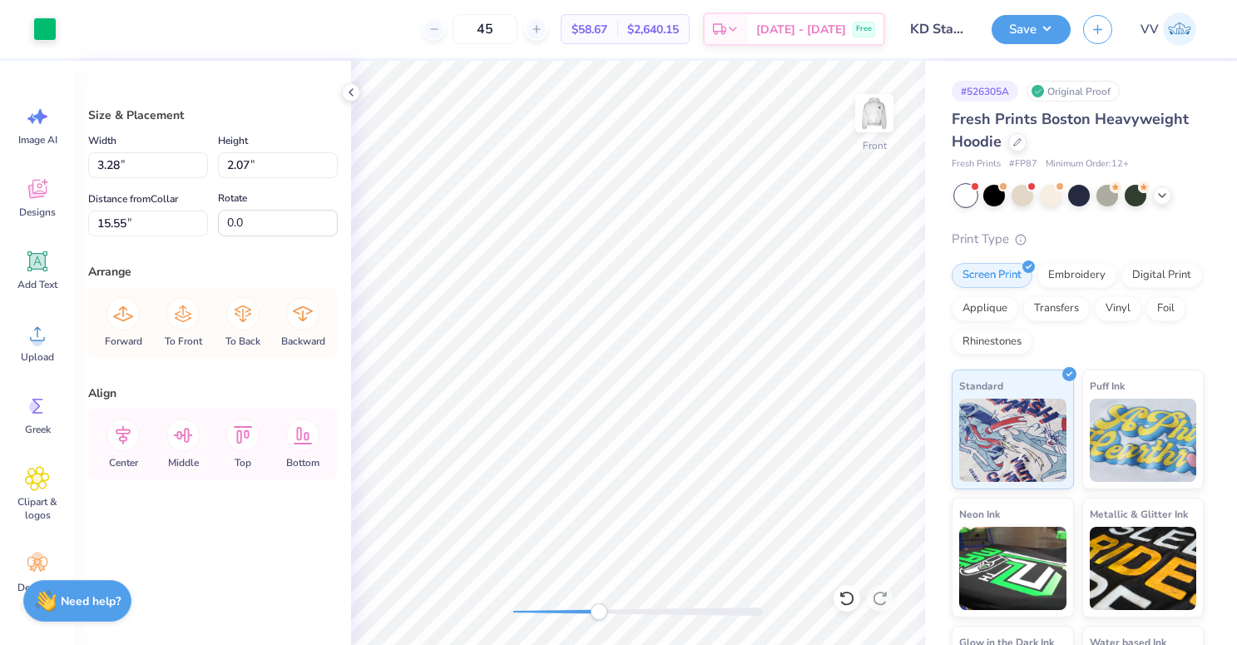
type input "15.63"
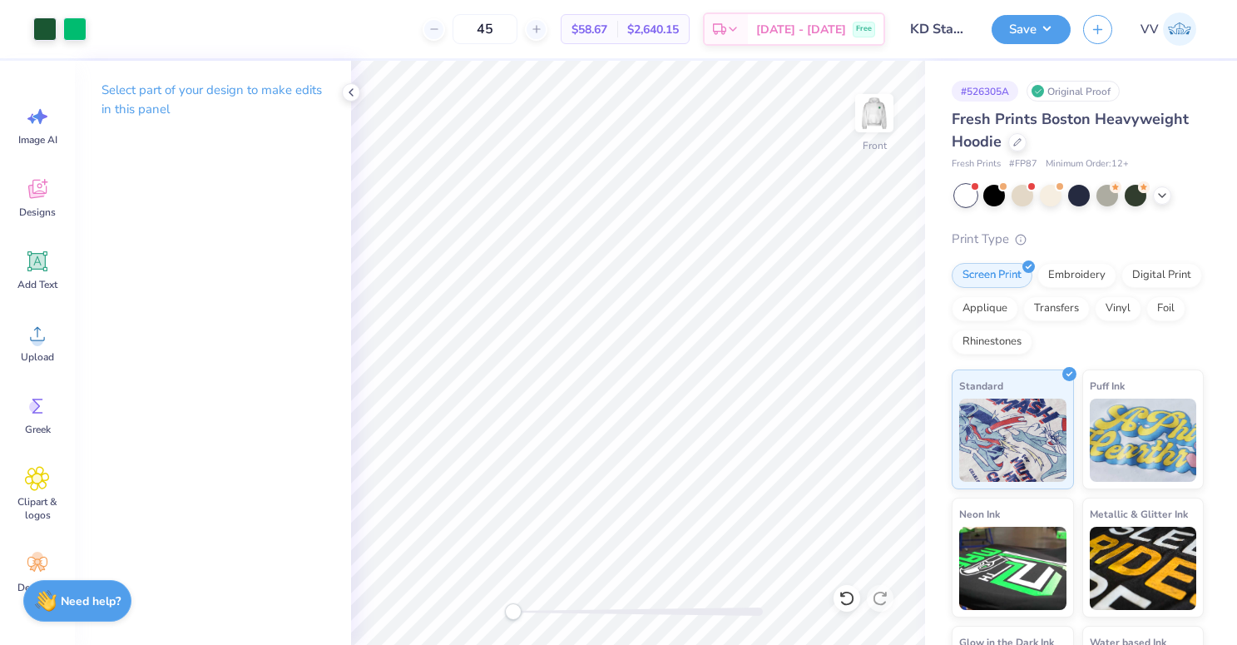
click at [459, 585] on div "Front" at bounding box center [638, 353] width 574 height 584
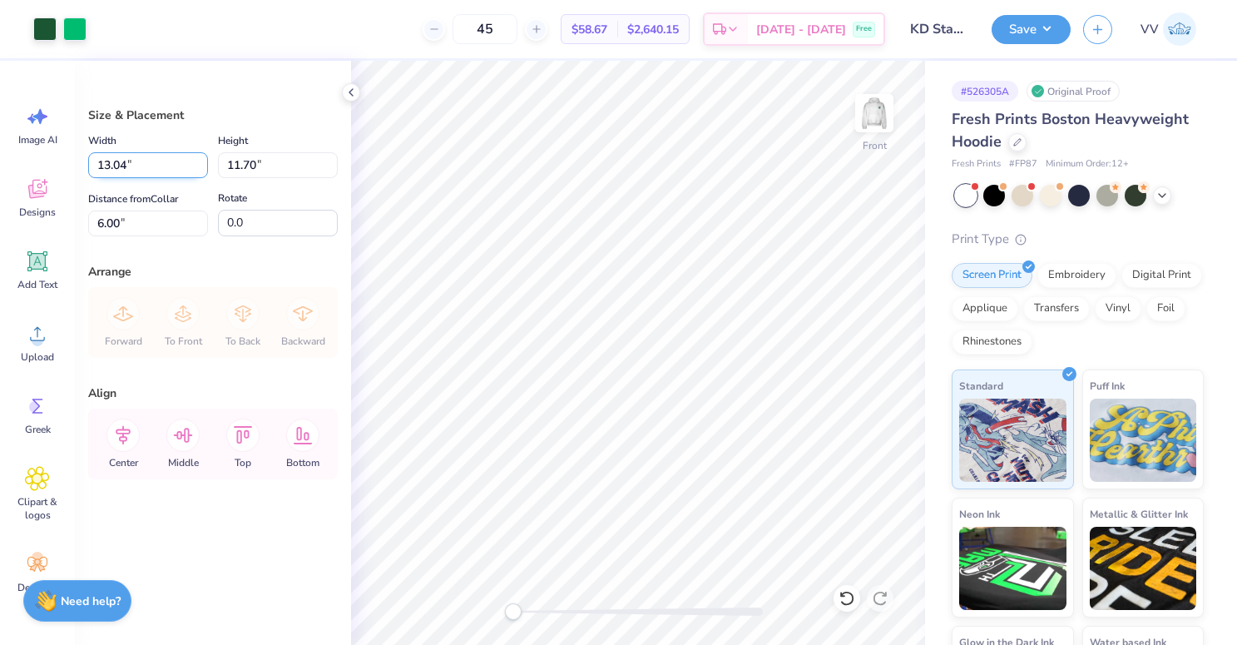
click at [120, 164] on input "13.04" at bounding box center [148, 165] width 120 height 26
type input "12.5"
type input "13.93"
type input "12.50"
type input "5.60"
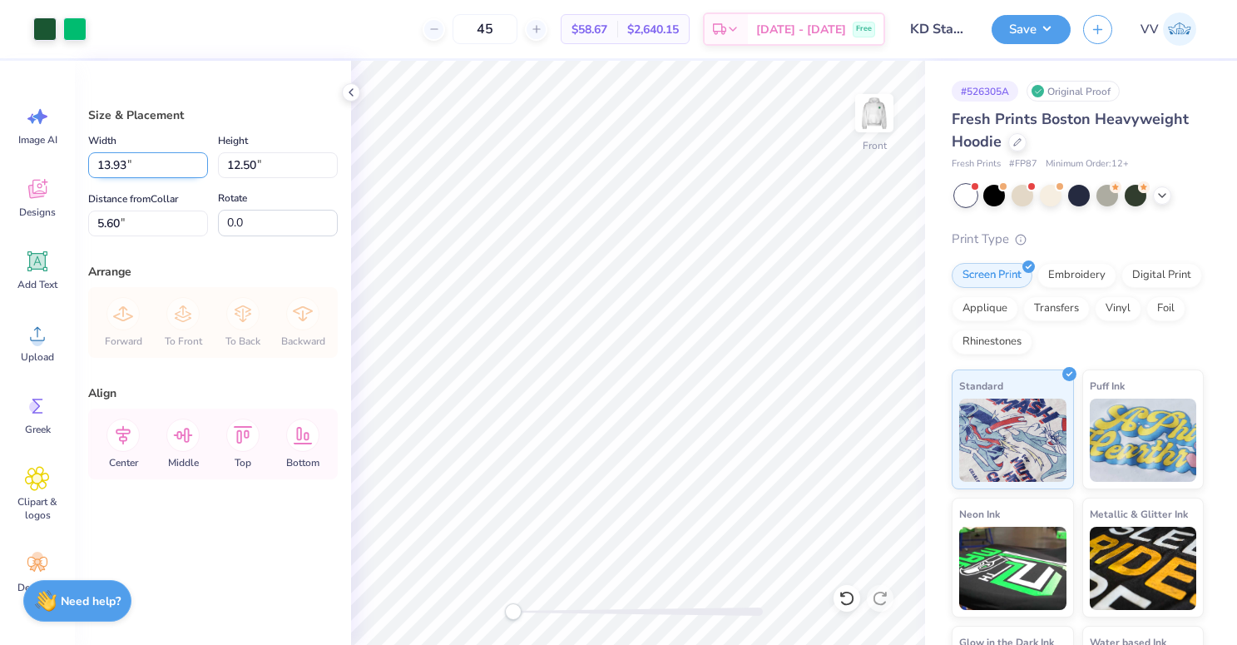
click at [136, 172] on input "13.93" at bounding box center [148, 165] width 120 height 26
type input "12.50"
type input "11.22"
click at [112, 230] on input "5.92" at bounding box center [148, 224] width 120 height 26
type input "6.00"
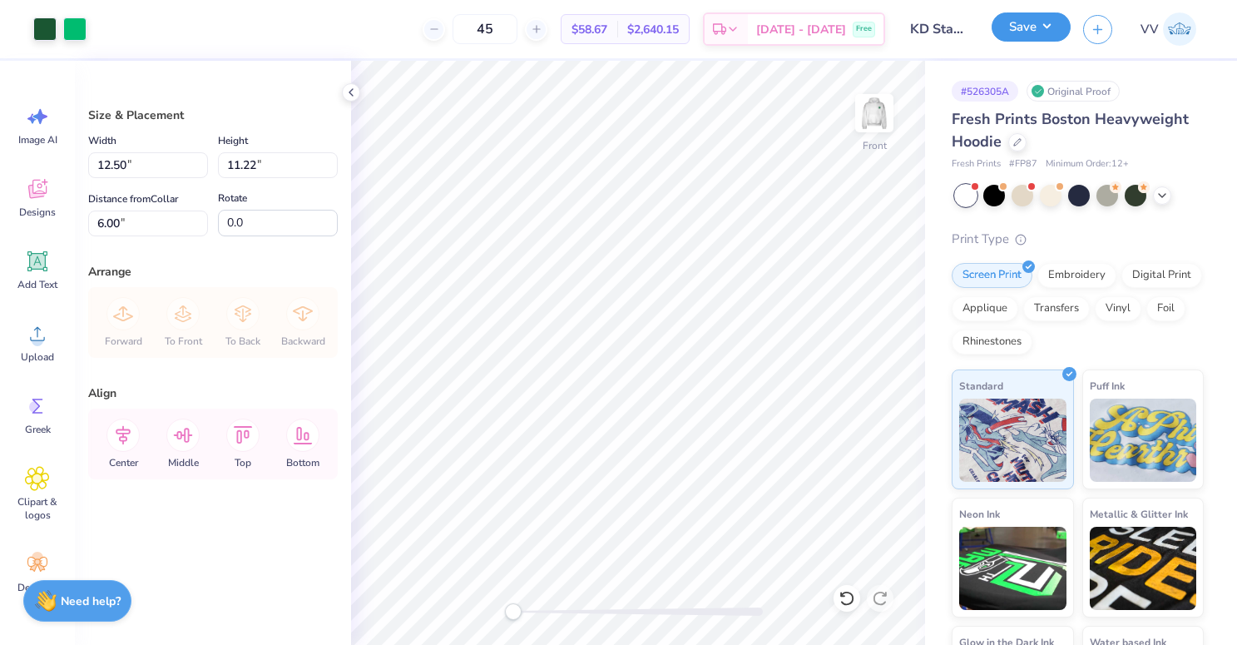
click at [1039, 30] on button "Save" at bounding box center [1031, 26] width 79 height 29
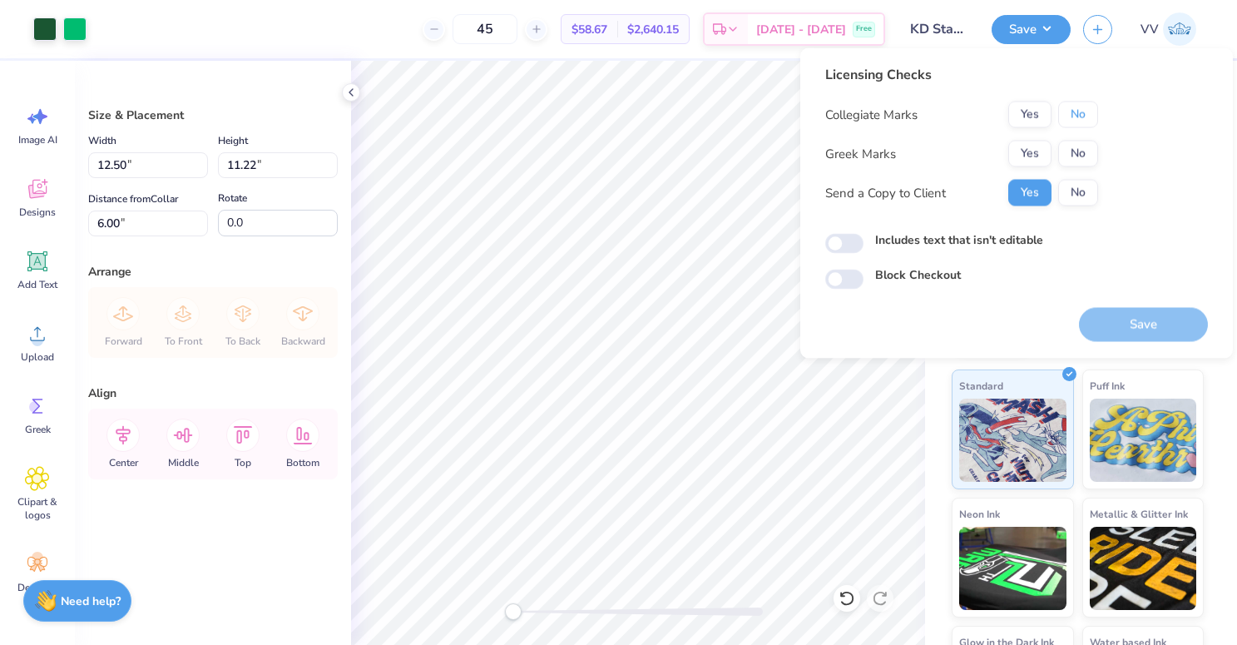
click at [1084, 117] on button "No" at bounding box center [1079, 115] width 40 height 27
click at [1041, 156] on button "Yes" at bounding box center [1030, 154] width 43 height 27
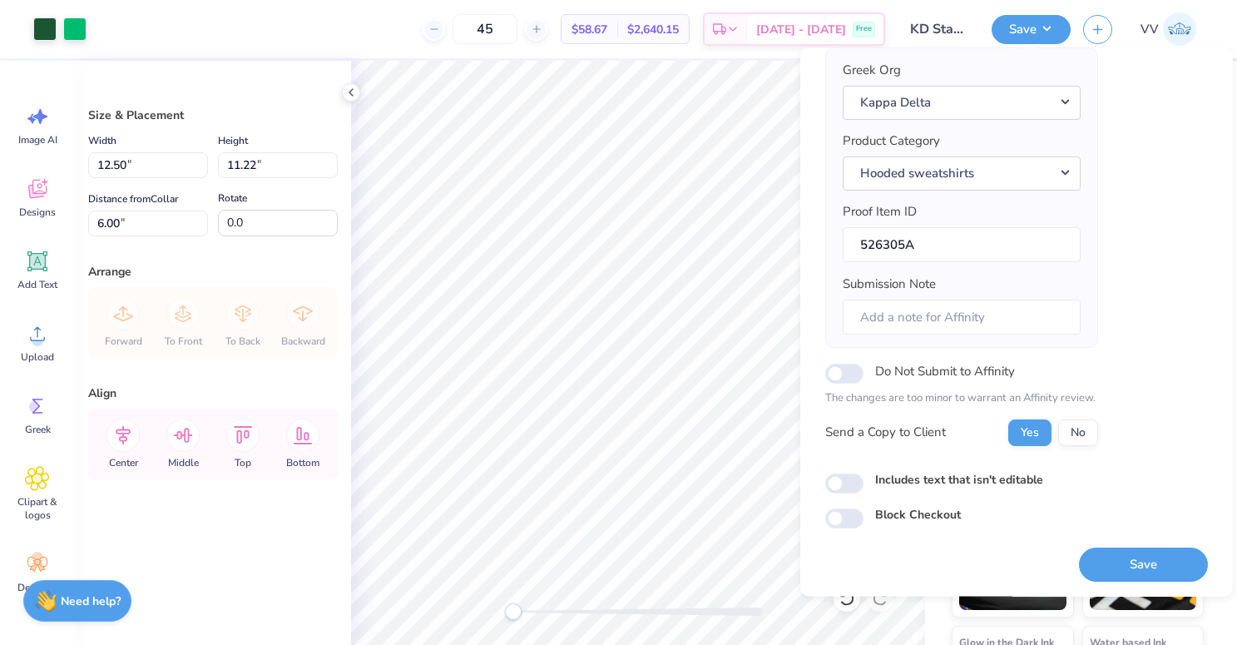
scroll to position [133, 0]
click at [848, 484] on input "Includes text that isn't editable" at bounding box center [845, 484] width 38 height 20
checkbox input "true"
click at [1151, 566] on button "Save" at bounding box center [1143, 565] width 129 height 34
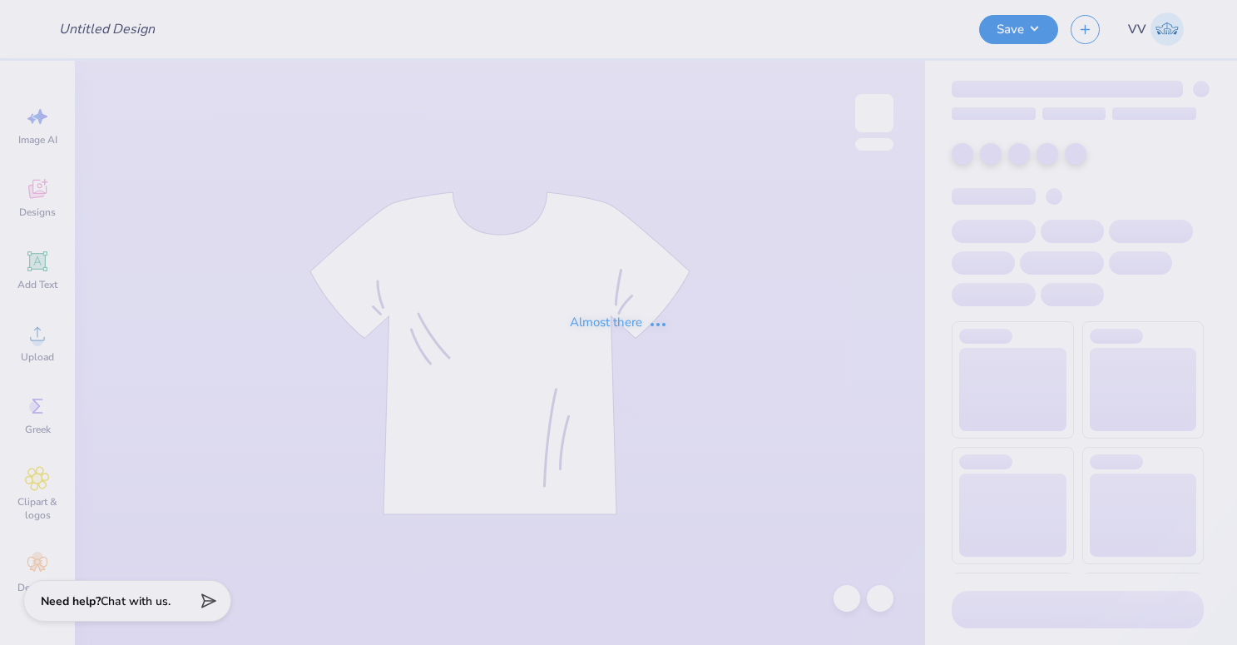
type input "Maddie Fenwick : Coastal Carolina University"
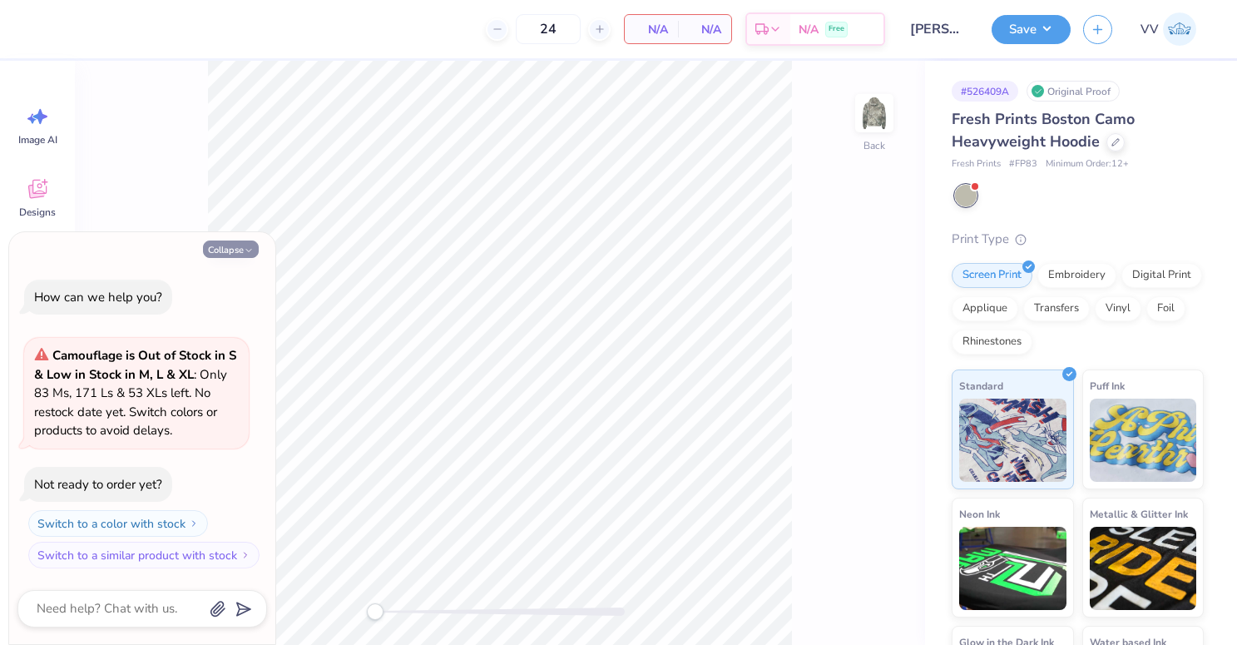
click at [255, 250] on button "Collapse" at bounding box center [231, 249] width 56 height 17
type textarea "x"
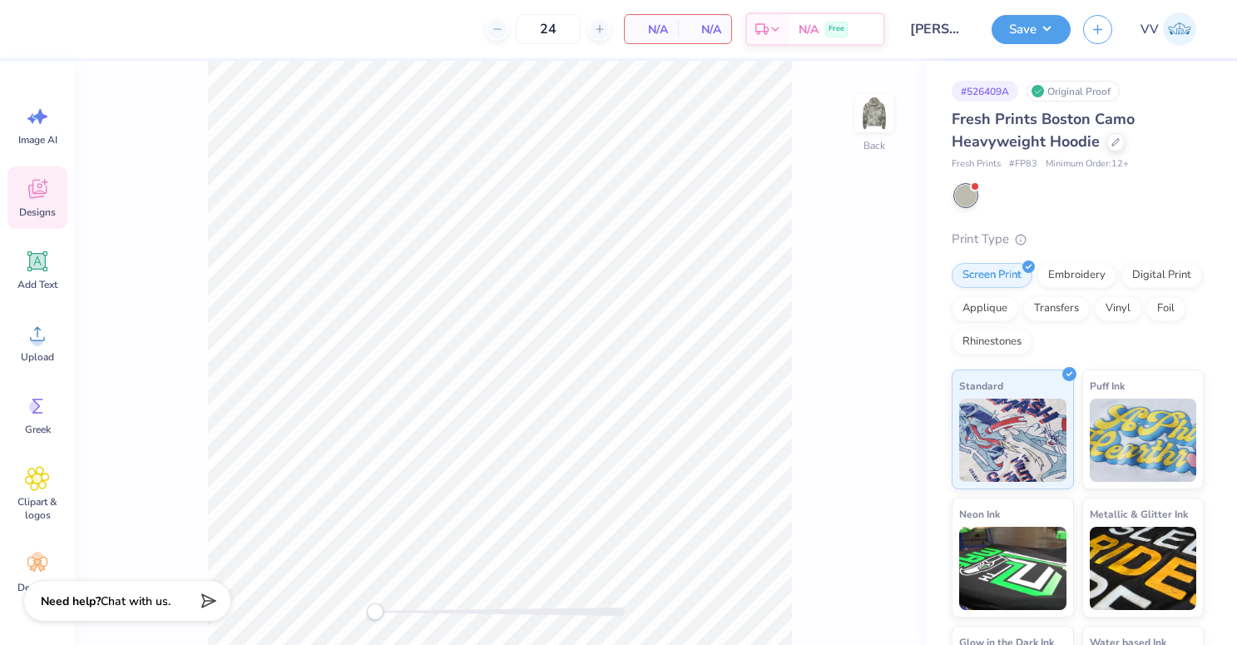
click at [46, 213] on span "Designs" at bounding box center [37, 212] width 37 height 13
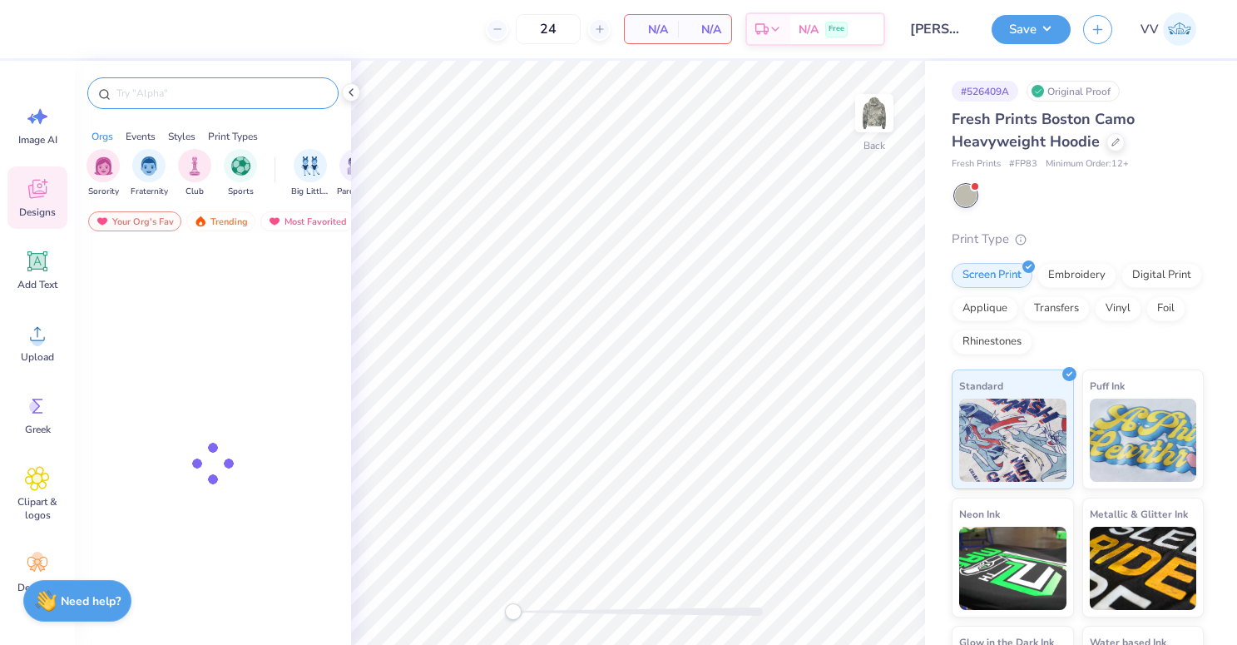
click at [191, 90] on input "text" at bounding box center [221, 93] width 213 height 17
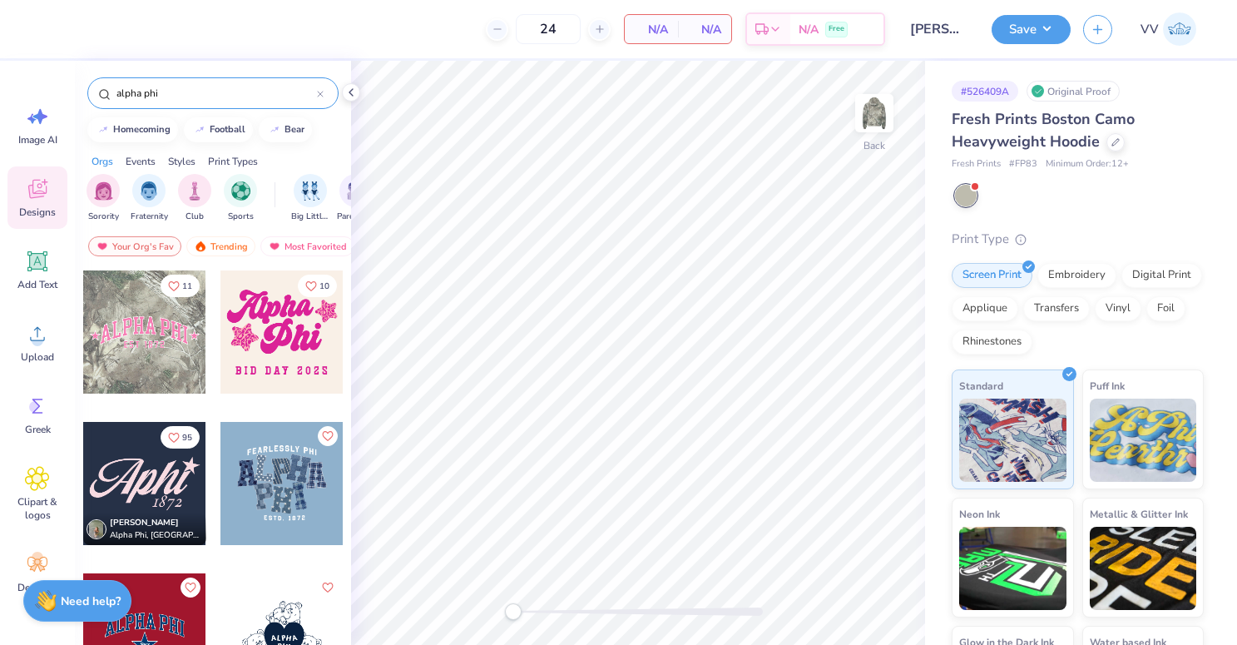
type input "alpha phi"
click at [135, 353] on div at bounding box center [144, 331] width 123 height 123
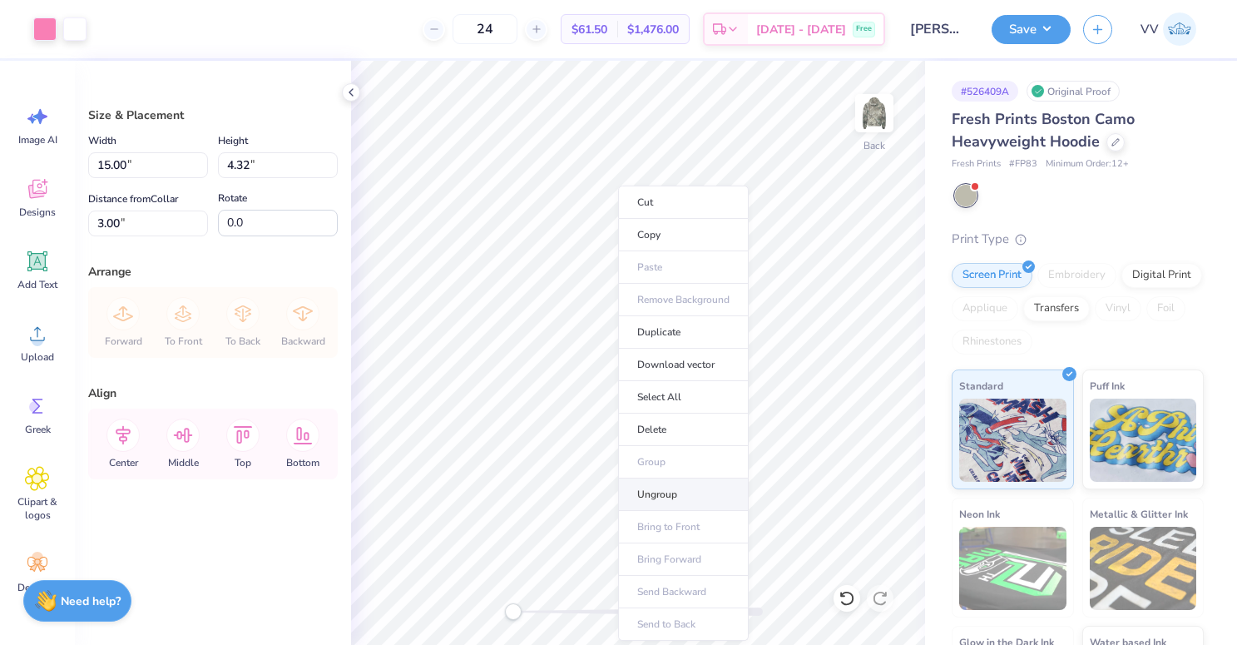
click at [692, 504] on li "Ungroup" at bounding box center [683, 495] width 131 height 32
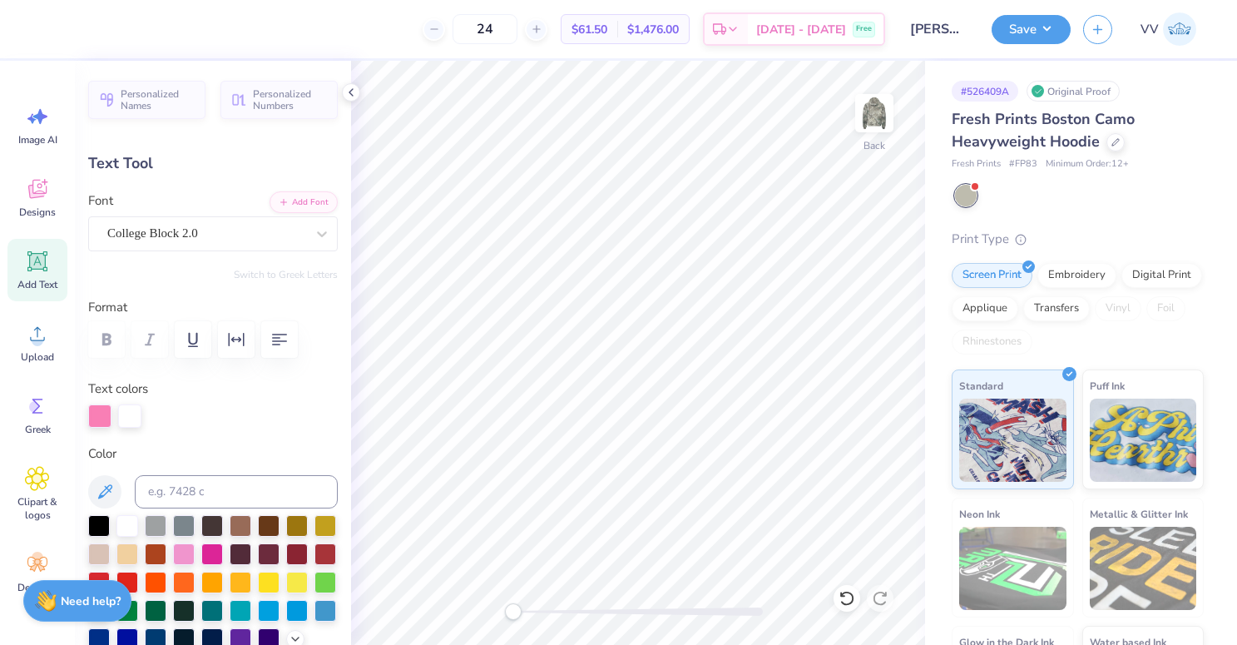
scroll to position [0, 4]
type textarea "ALPHA XI DELTA"
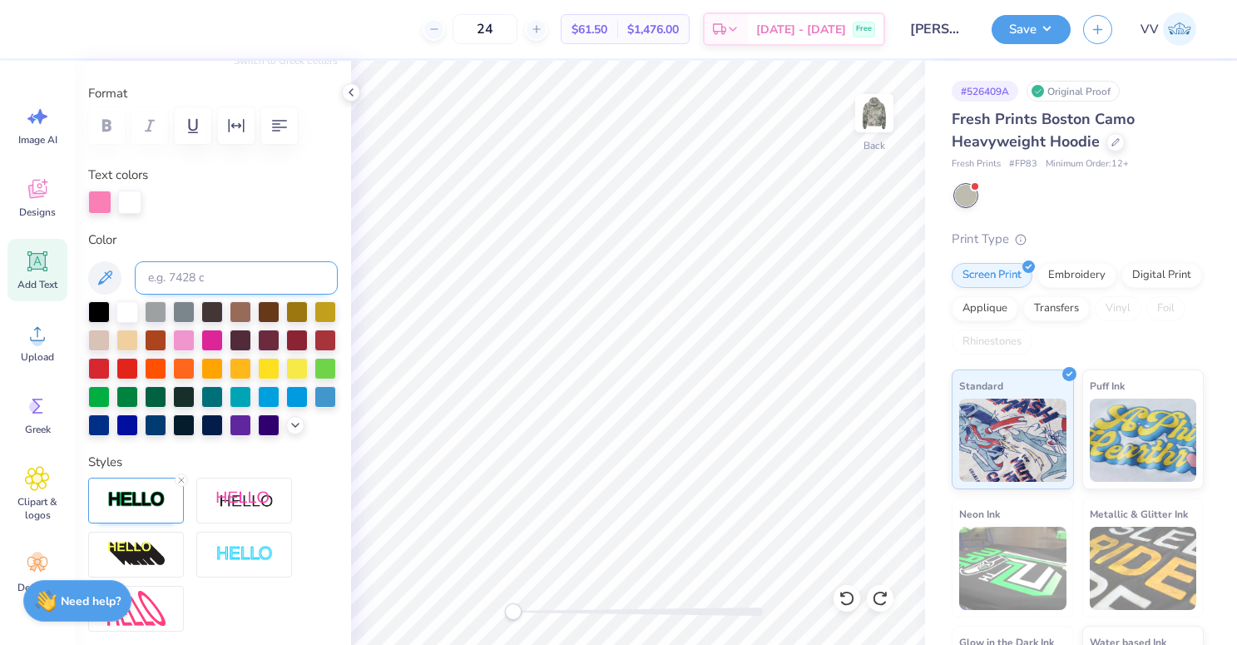
scroll to position [0, 0]
type textarea "ALPHA XI DELTA"
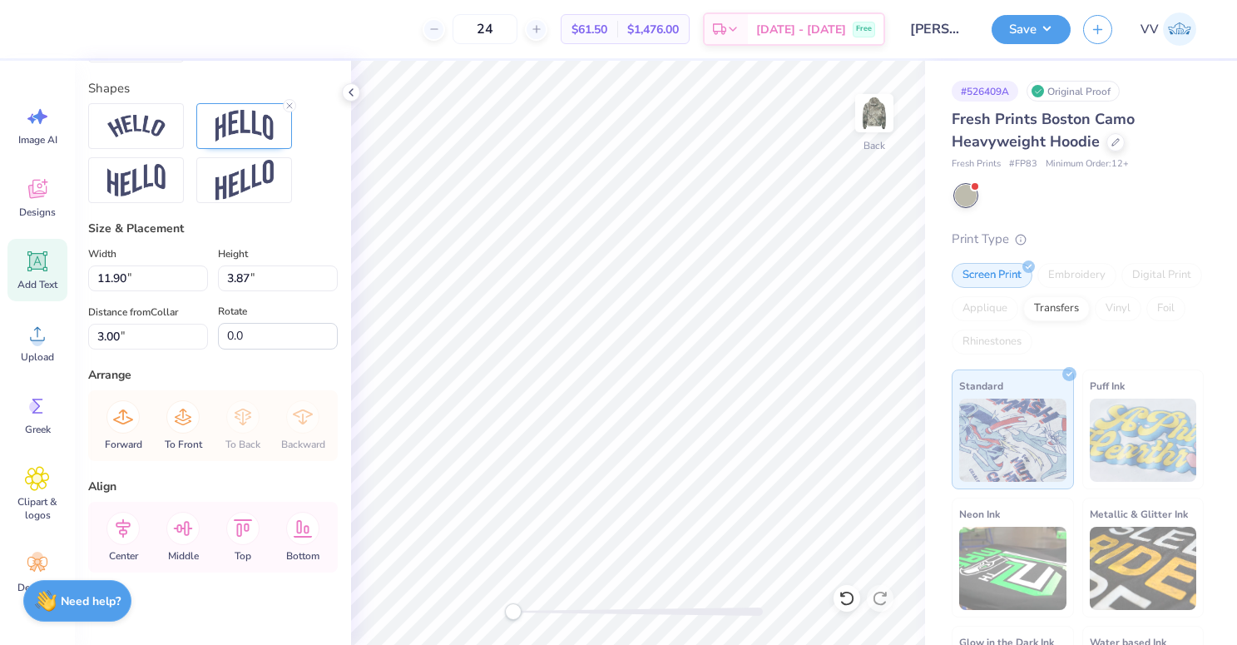
scroll to position [794, 0]
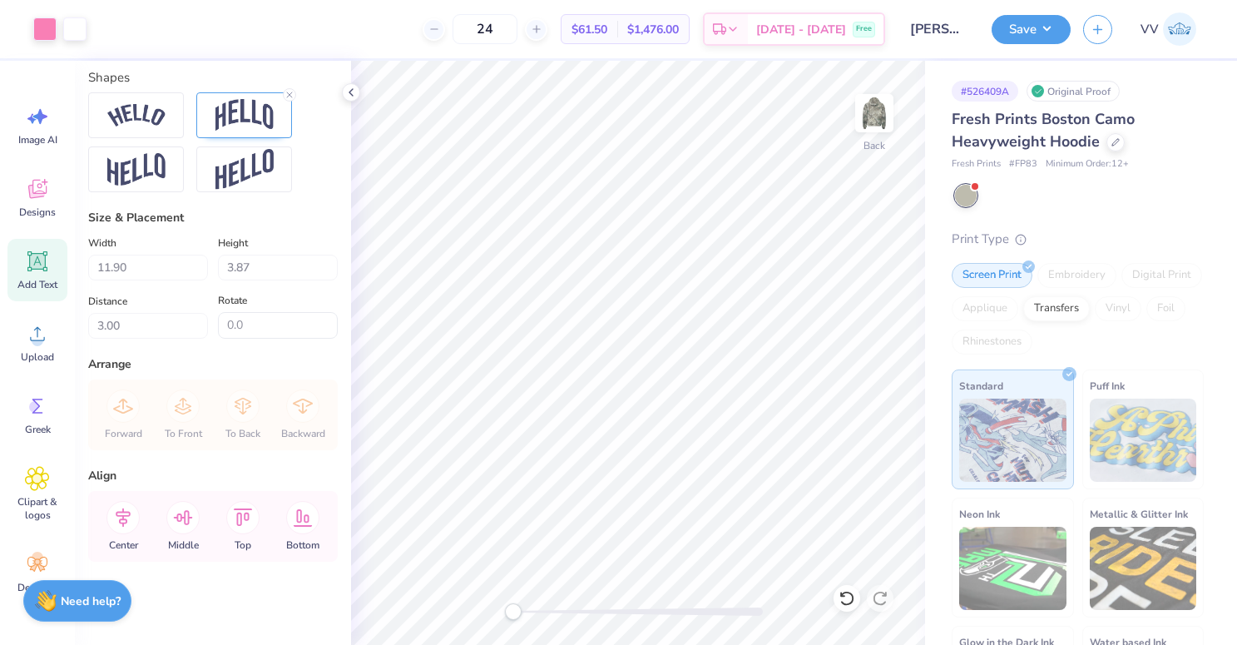
type input "17.60"
type input "4.55"
type input "2.66"
click at [131, 267] on input "17.60" at bounding box center [148, 268] width 120 height 26
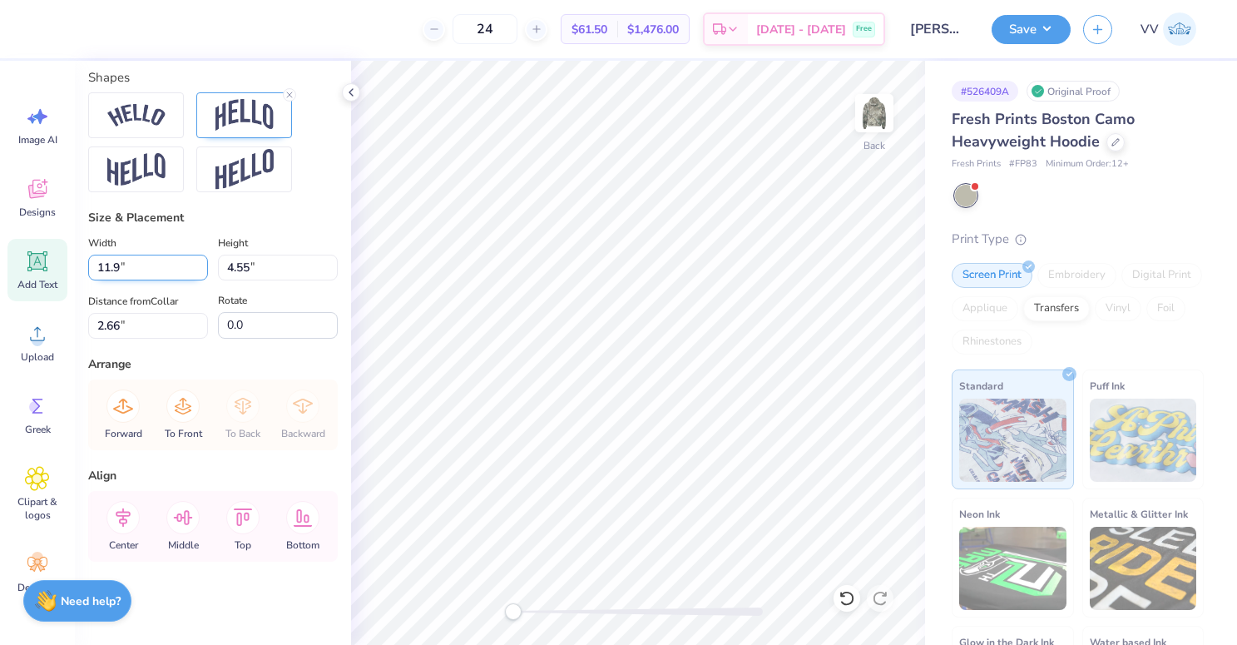
type input "11.90"
type input "3.08"
type input "3.39"
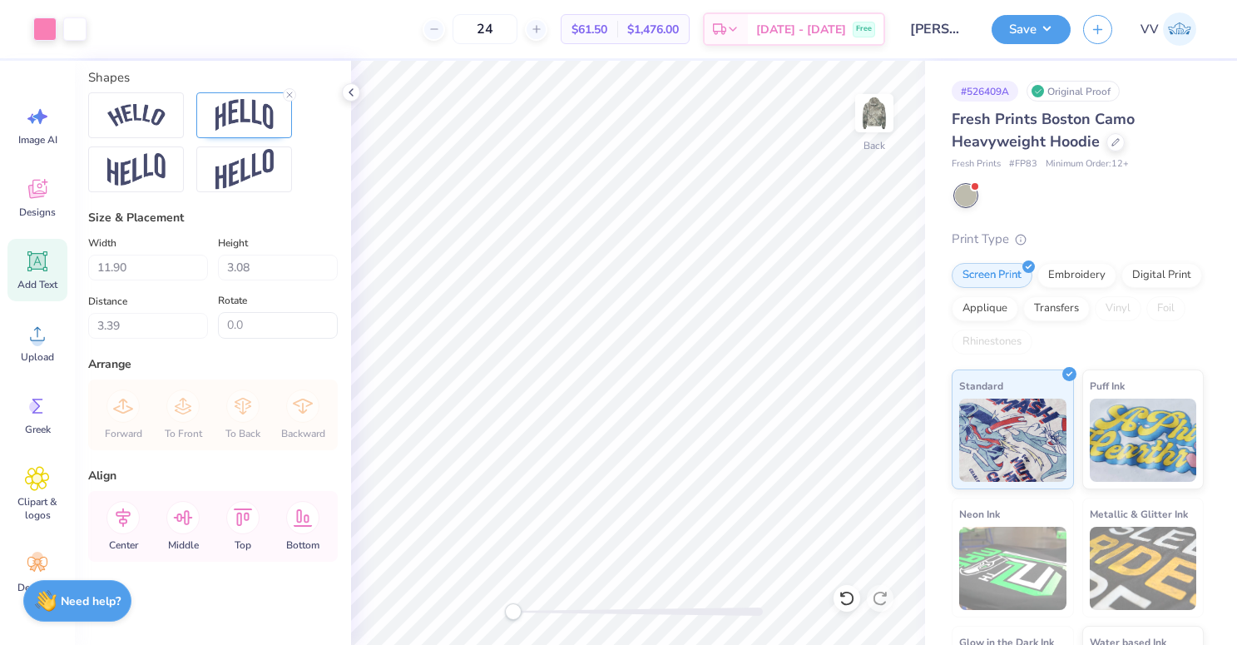
click at [540, 612] on div at bounding box center [638, 612] width 250 height 8
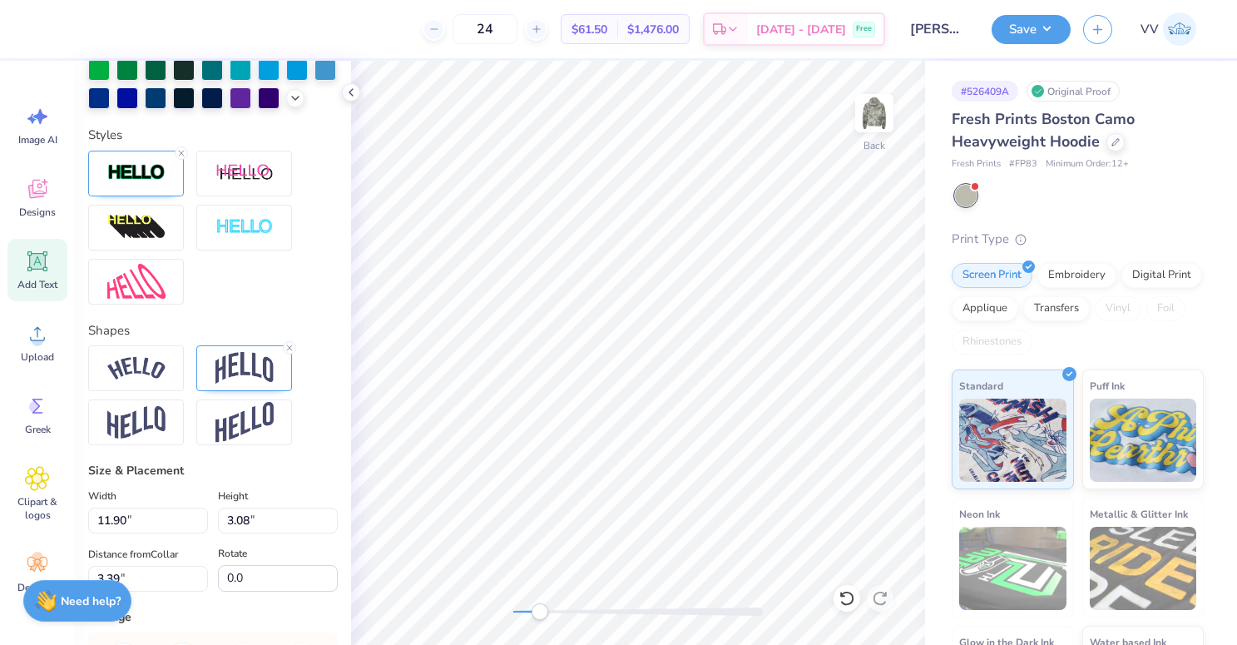
scroll to position [453, 0]
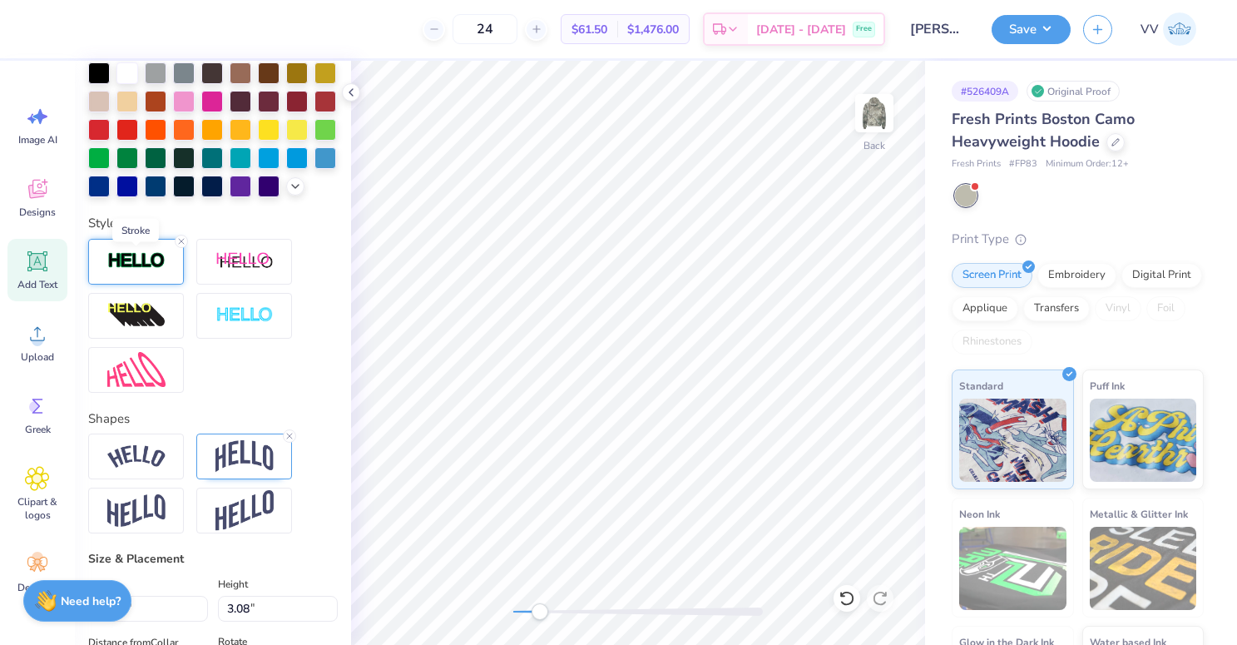
click at [123, 260] on img at bounding box center [136, 260] width 58 height 19
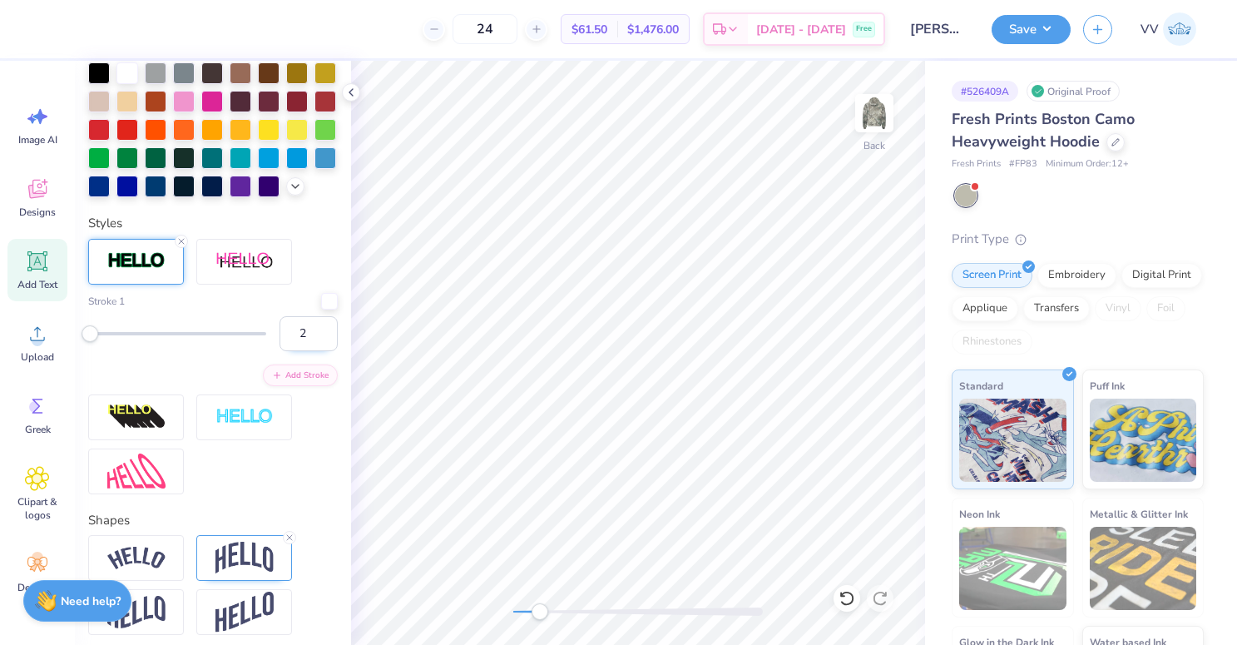
type input "3"
click at [325, 331] on input "3" at bounding box center [309, 333] width 58 height 35
type input "2"
click at [327, 340] on input "2" at bounding box center [309, 333] width 58 height 35
click at [305, 332] on input "2" at bounding box center [309, 333] width 58 height 35
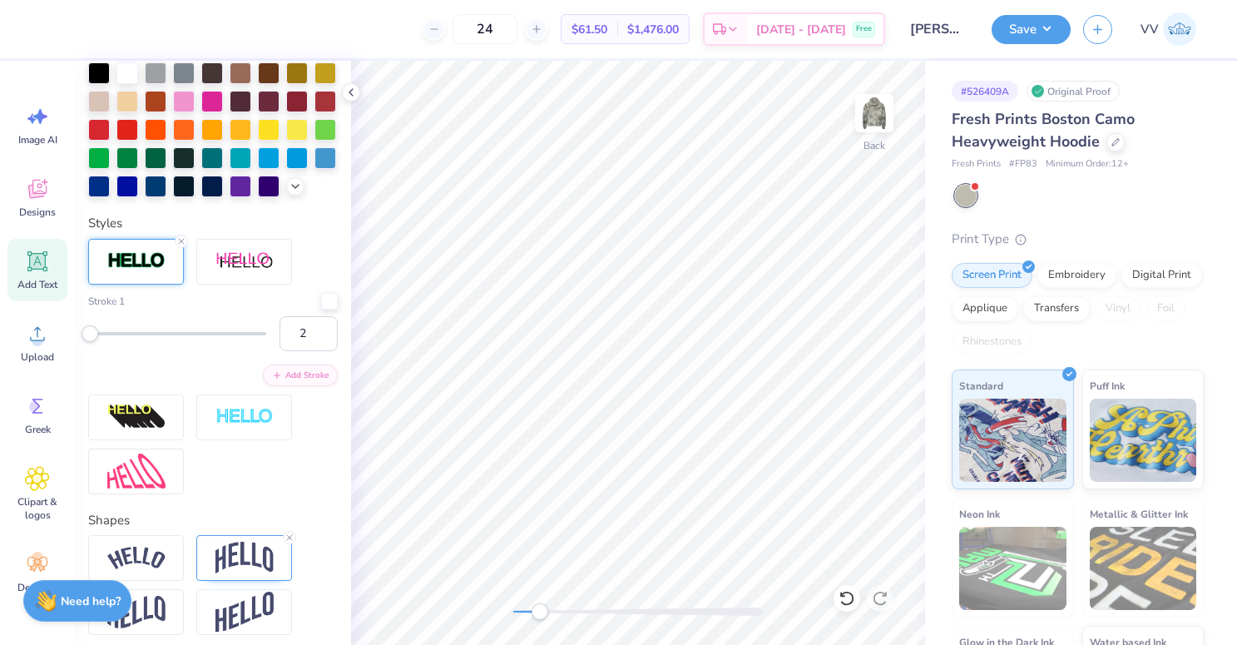
type input "2.5"
click at [581, 613] on div at bounding box center [638, 612] width 250 height 8
type input "5.48"
type input "0.98"
type input "6.34"
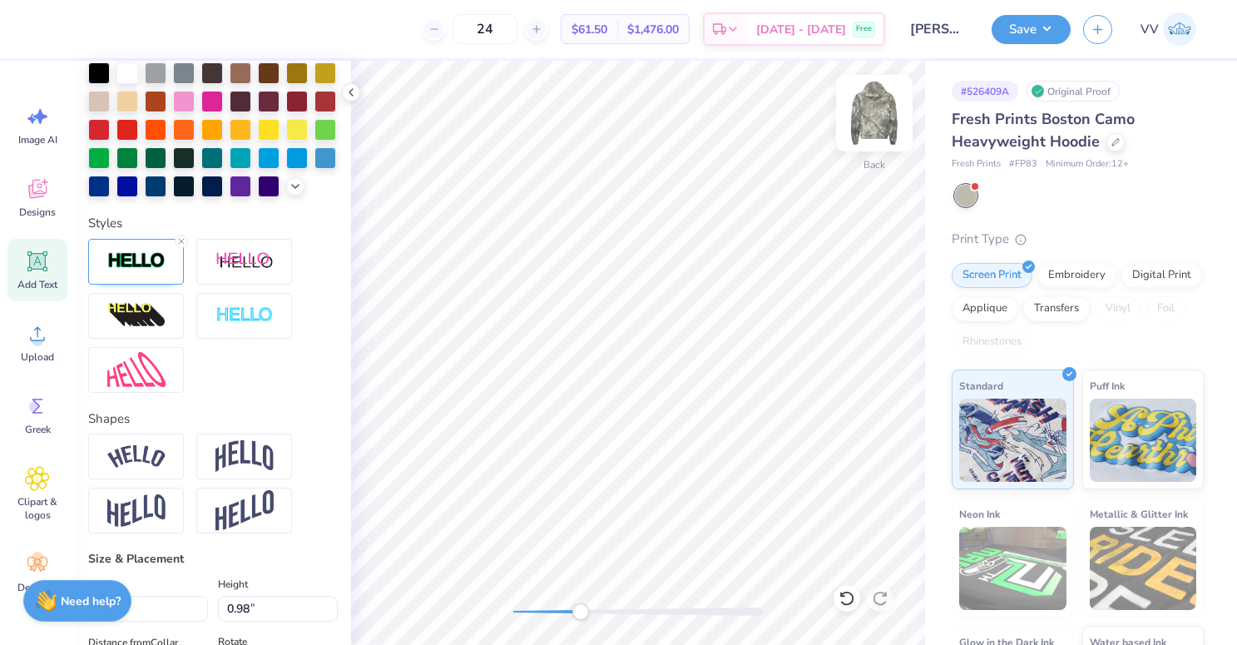
scroll to position [0, 2]
type textarea "est 1893"
type input "5.47"
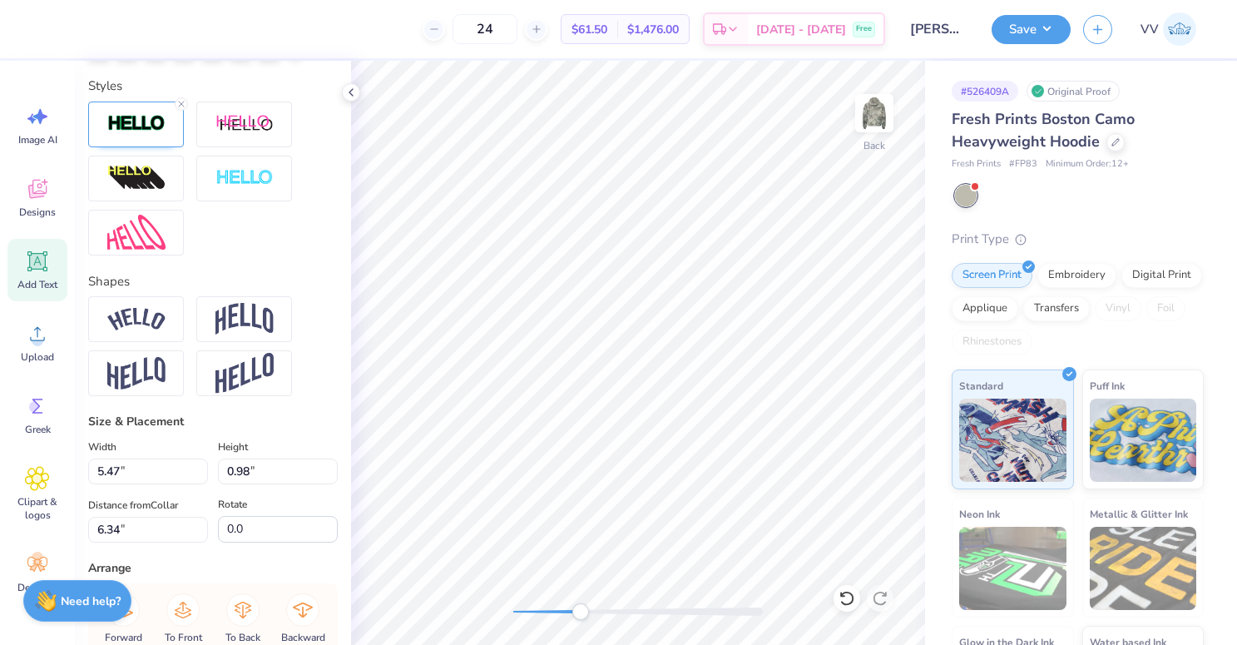
scroll to position [596, 0]
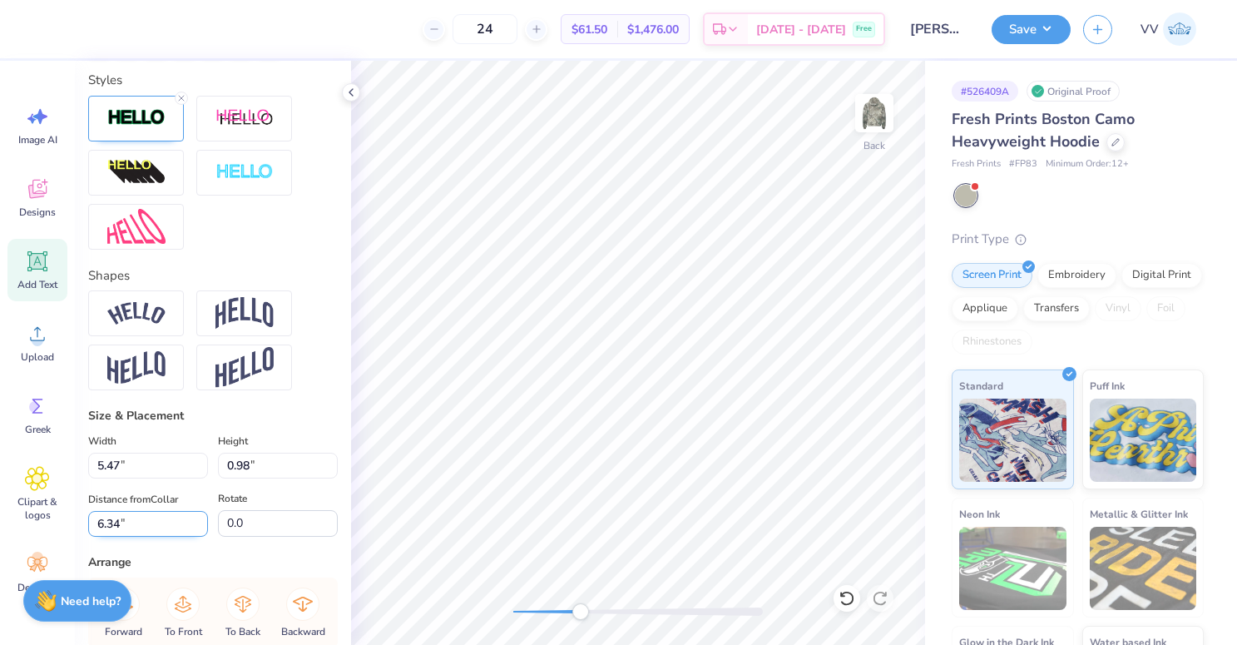
click at [140, 533] on input "6.34" at bounding box center [148, 524] width 120 height 26
click at [116, 523] on input "6.38" at bounding box center [148, 524] width 120 height 26
type input "6.34"
click at [476, 620] on div "Back" at bounding box center [638, 353] width 574 height 584
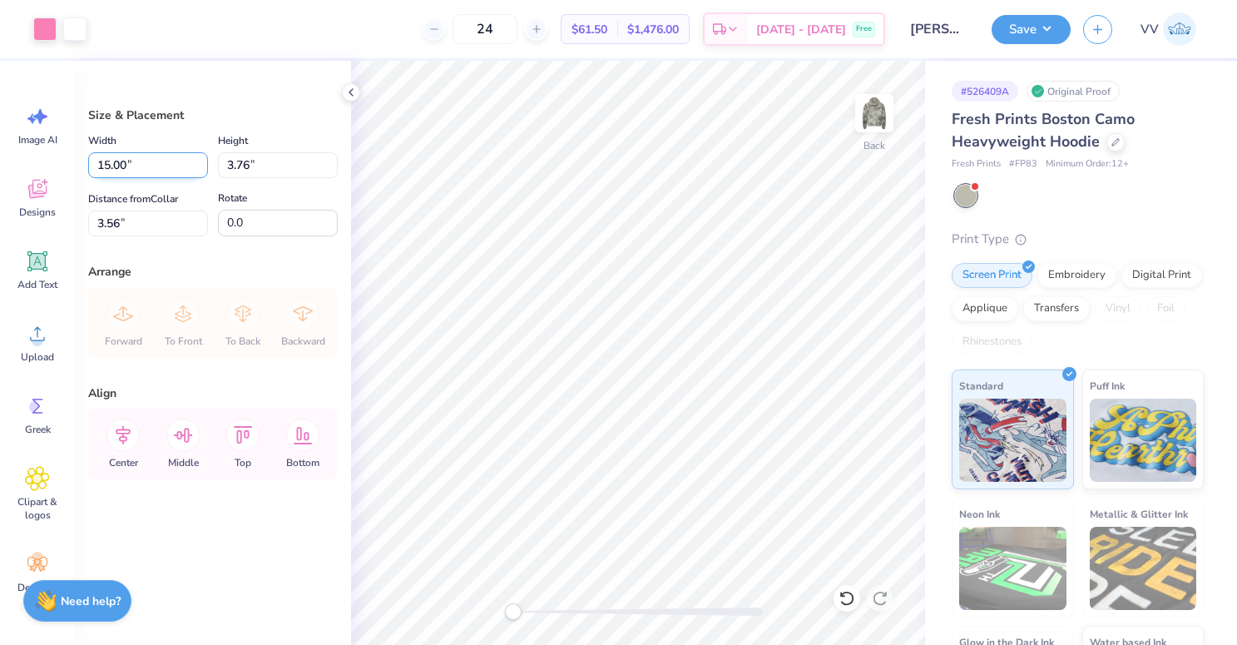
click at [131, 164] on input "15.00" at bounding box center [148, 165] width 120 height 26
type input "1"
type input "12.50"
type input "3.13"
type input "3.00"
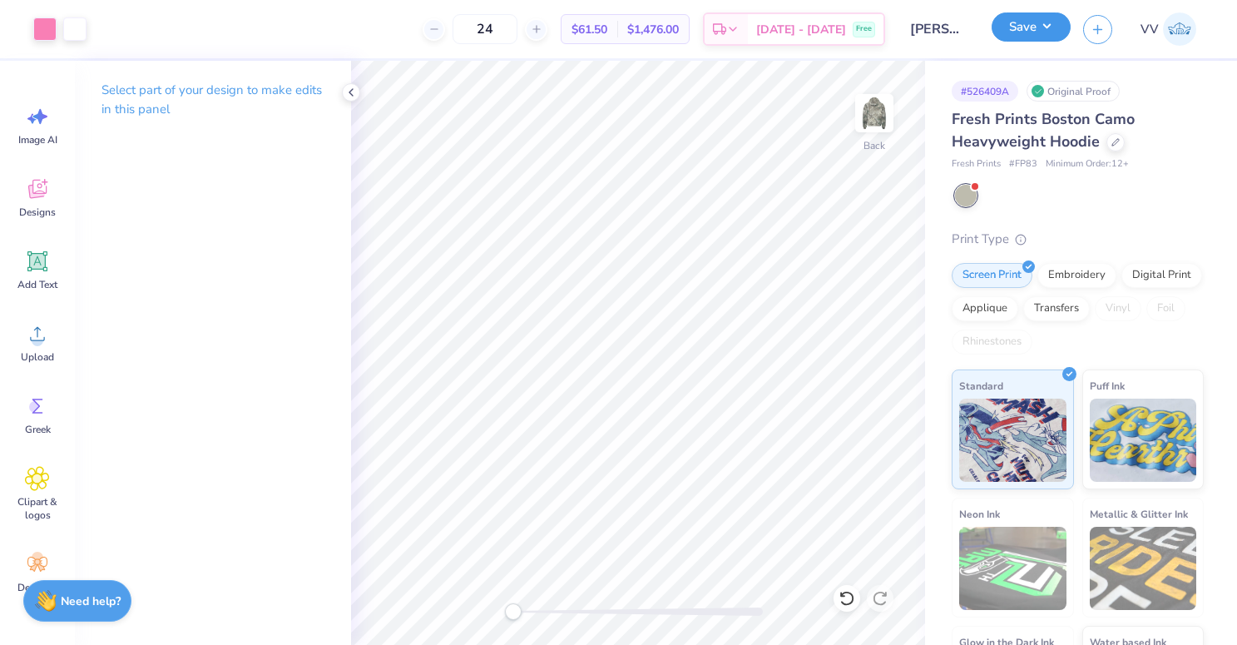
click at [1039, 34] on button "Save" at bounding box center [1031, 26] width 79 height 29
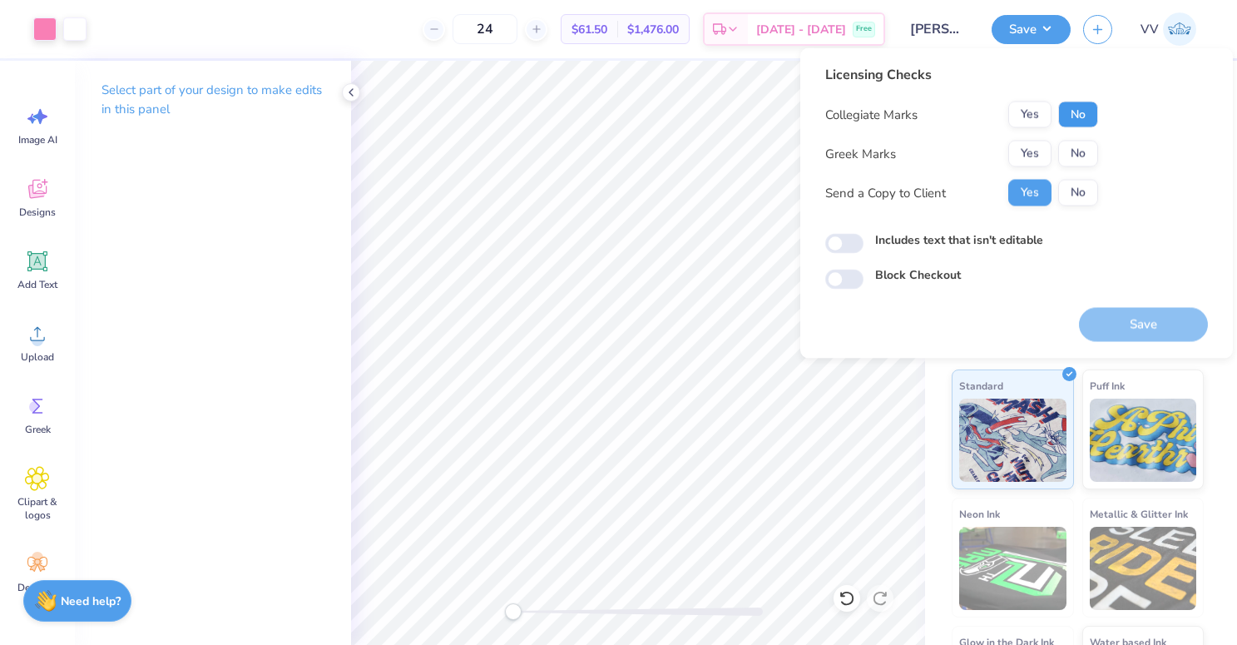
click at [1089, 125] on button "No" at bounding box center [1079, 115] width 40 height 27
click at [1050, 146] on button "Yes" at bounding box center [1030, 154] width 43 height 27
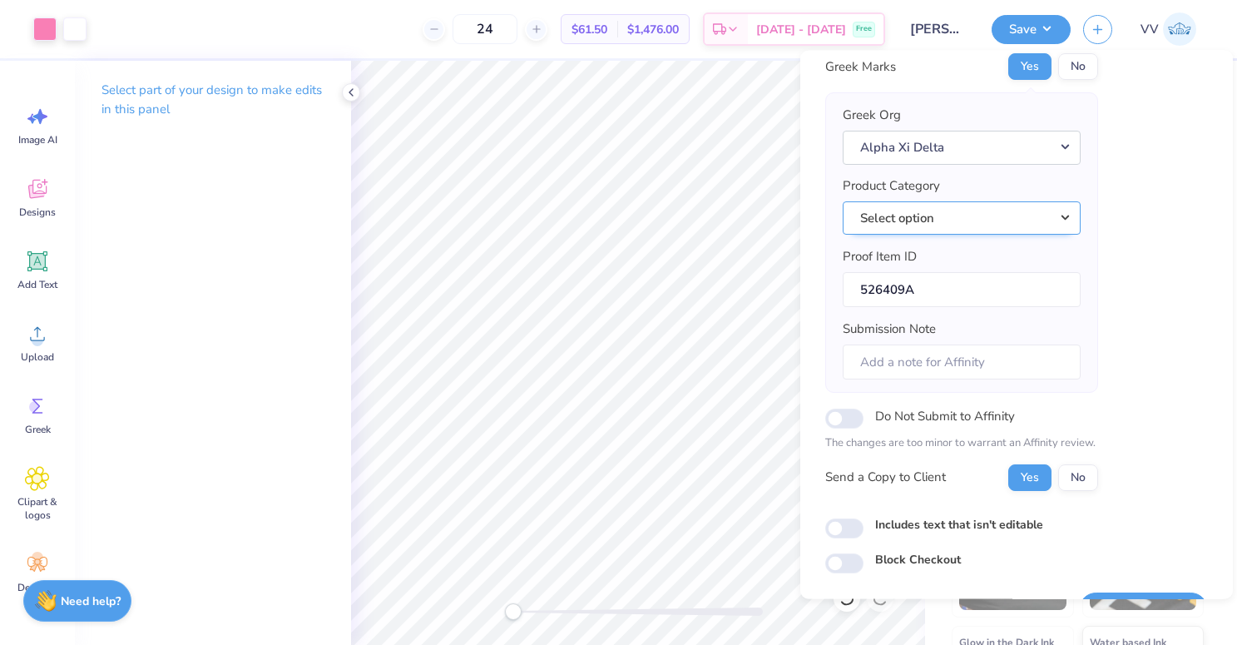
scroll to position [133, 0]
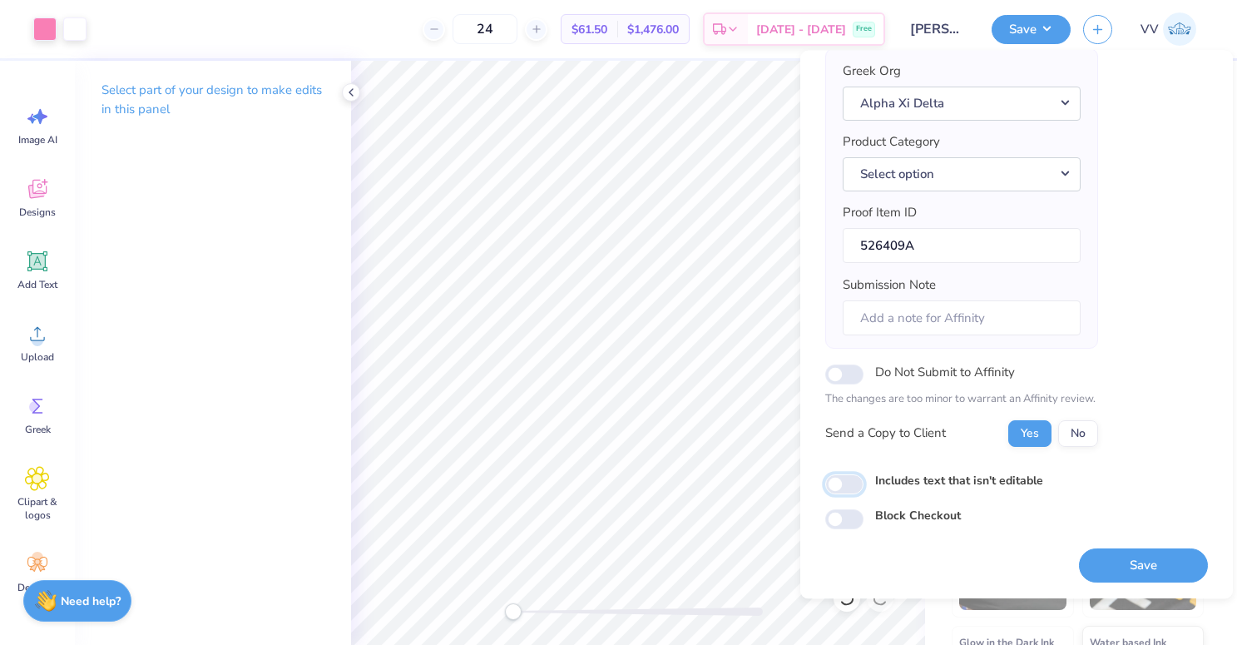
click at [846, 484] on input "Includes text that isn't editable" at bounding box center [845, 484] width 38 height 20
checkbox input "true"
click at [1174, 568] on button "Save" at bounding box center [1143, 565] width 129 height 34
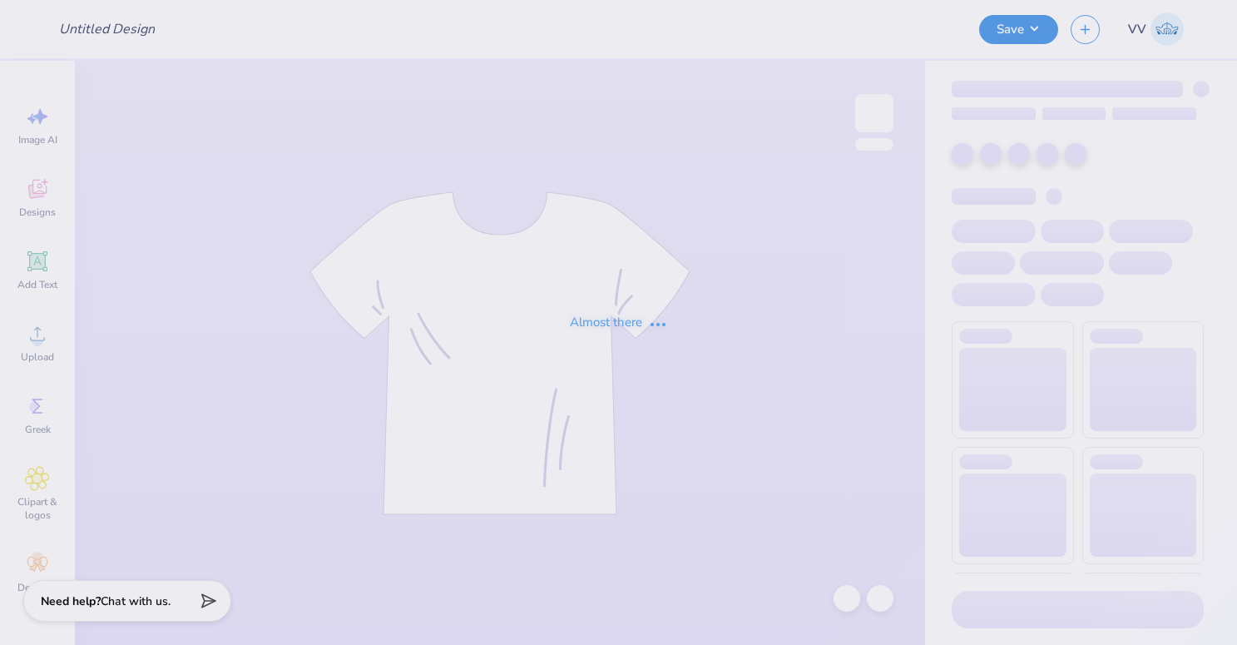
type input "Merch for Delta Zeta"
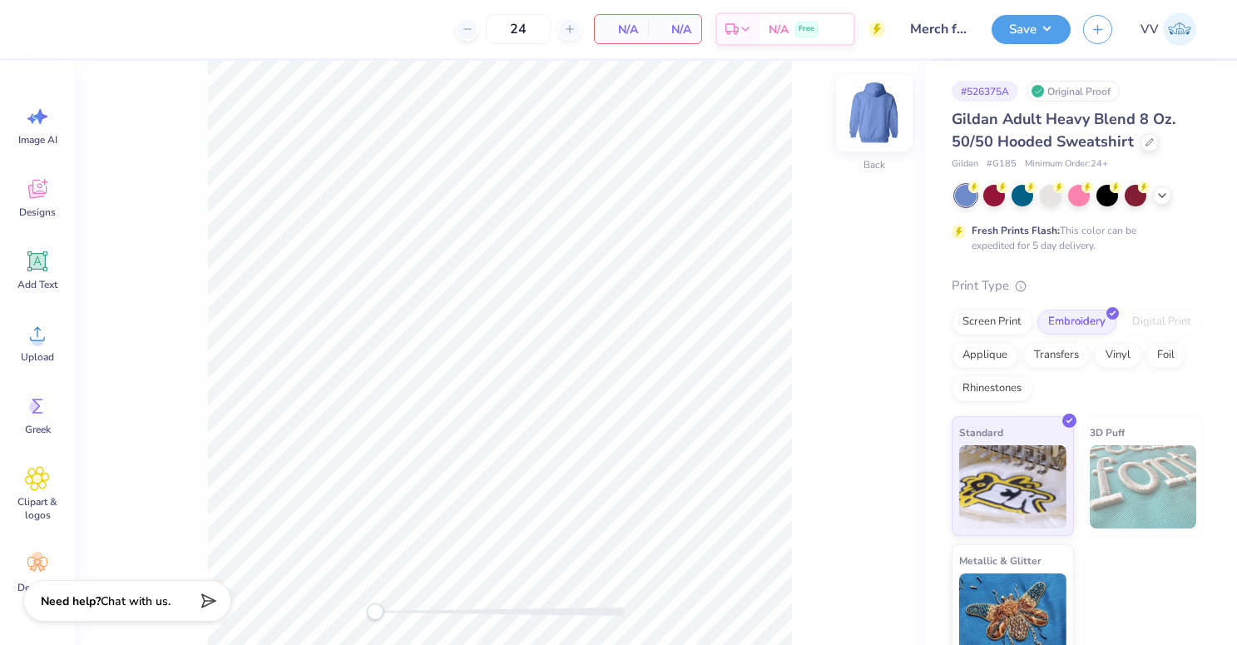
click at [886, 107] on img at bounding box center [874, 113] width 67 height 67
click at [15, 274] on div "Add Text" at bounding box center [37, 270] width 60 height 62
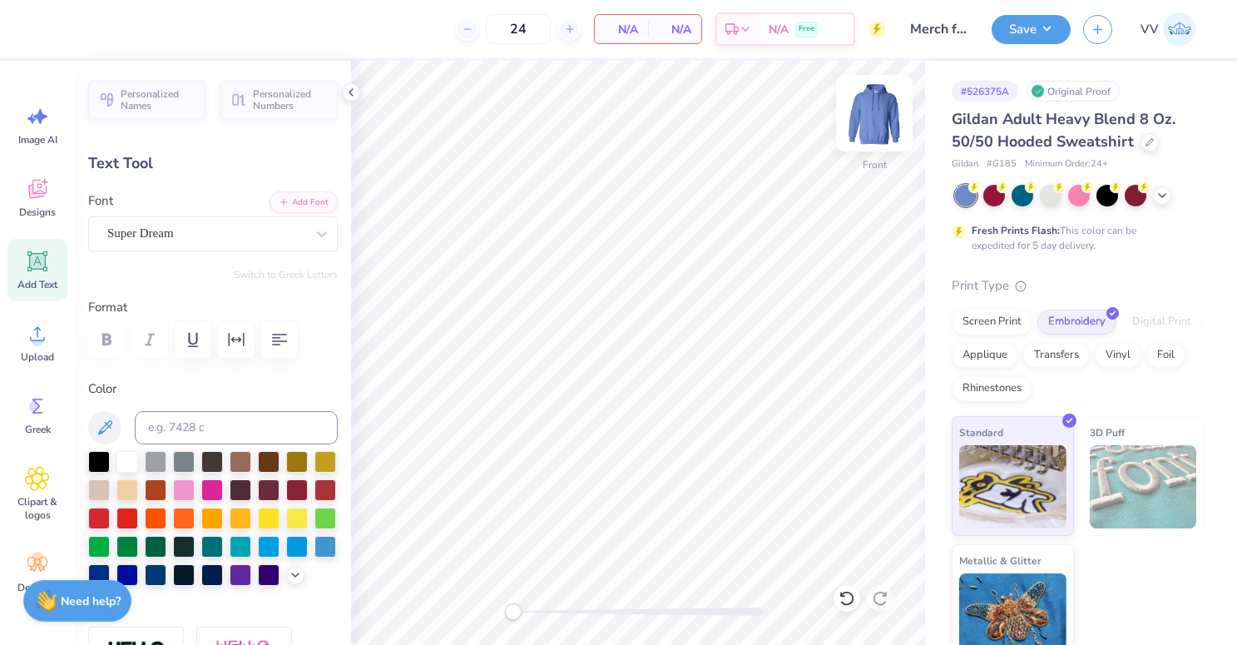
click at [875, 120] on img at bounding box center [874, 113] width 67 height 67
